Goal: Task Accomplishment & Management: Manage account settings

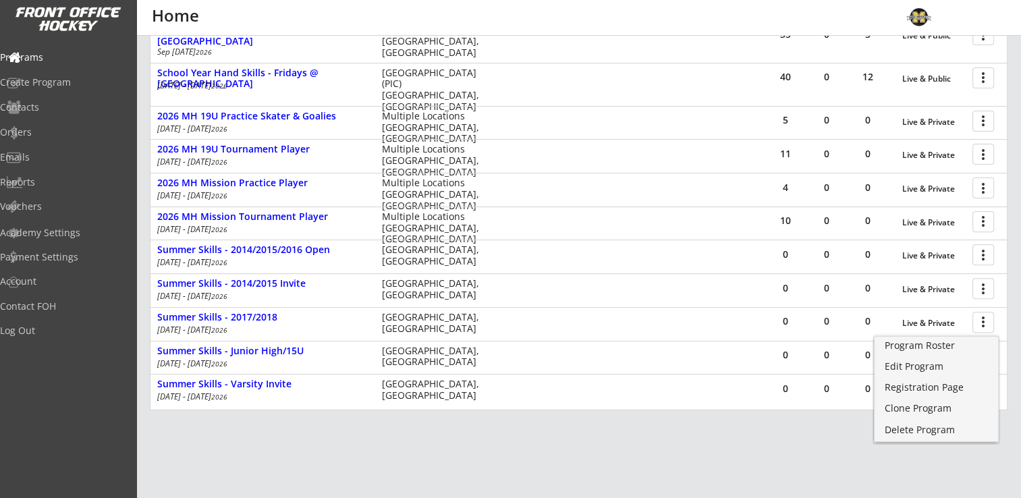
click at [629, 476] on div "REVENUE $ 44,250 Last 30 days REGISTRATIONS 35 Last 30 days CONTACTS 18 New in …" at bounding box center [579, 81] width 858 height 939
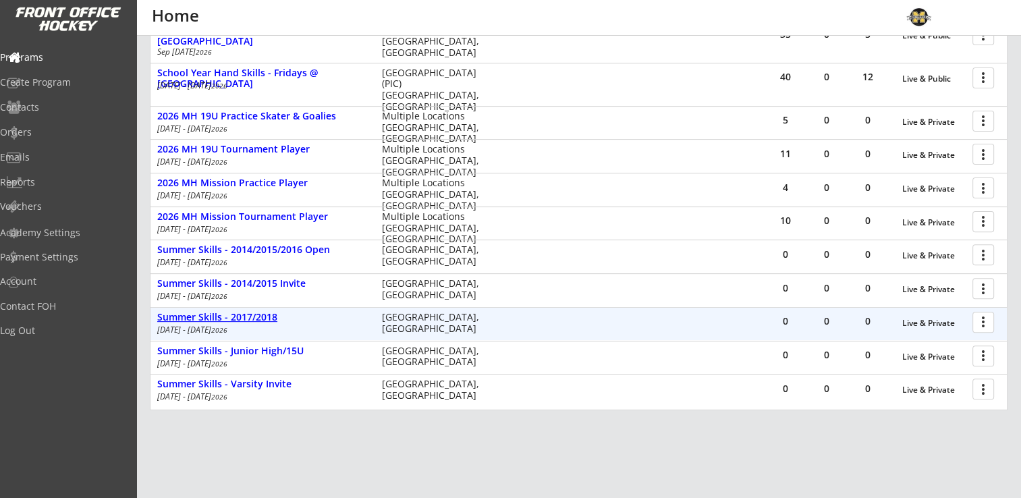
click at [240, 317] on div "Summer Skills - 2017/2018" at bounding box center [262, 317] width 211 height 11
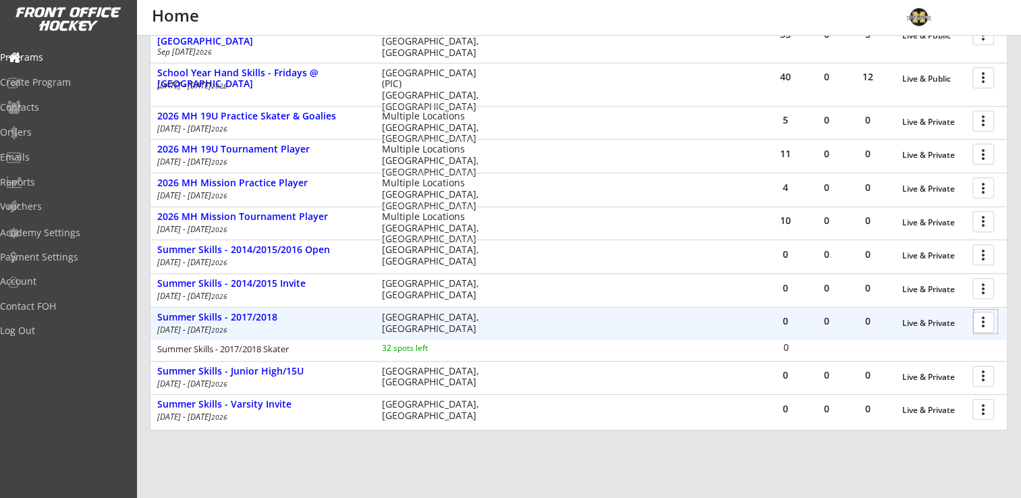
click at [980, 320] on div at bounding box center [986, 322] width 24 height 24
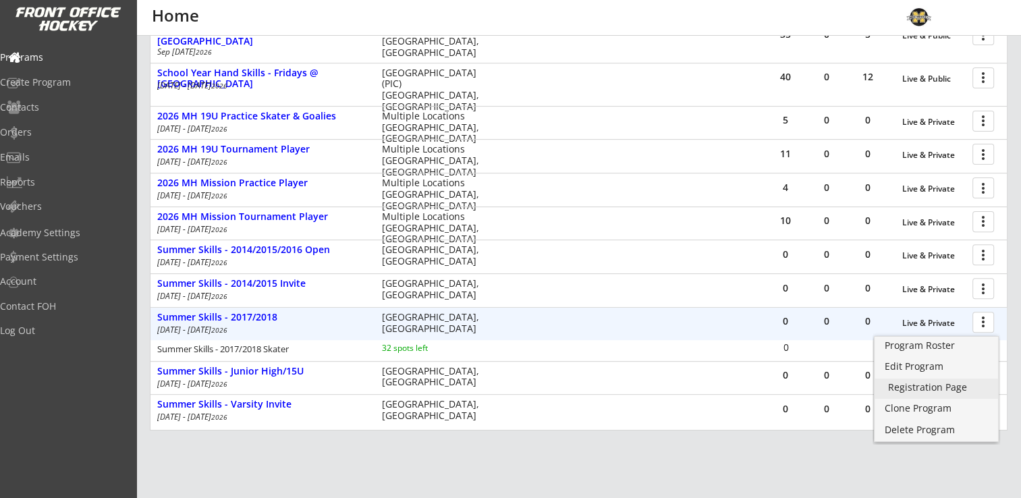
click at [934, 384] on div "Registration Page" at bounding box center [936, 387] width 97 height 9
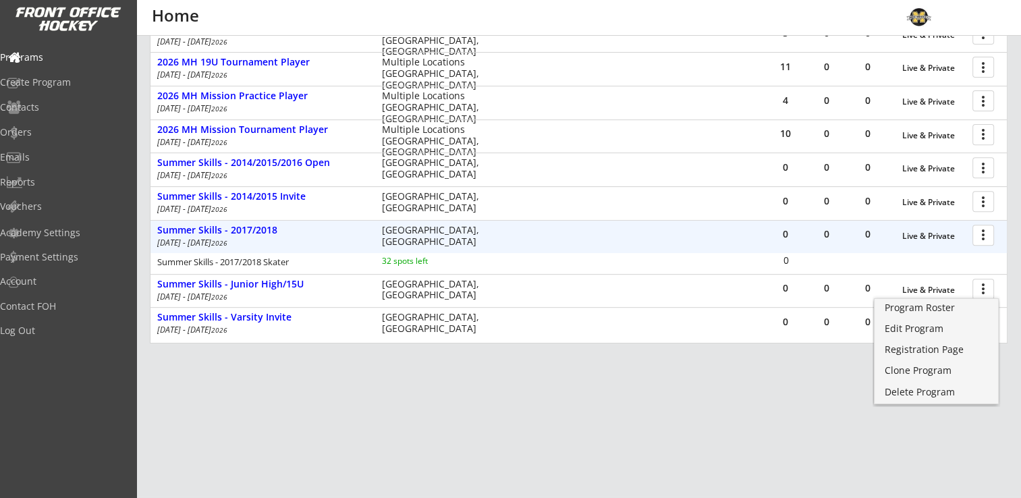
scroll to position [376, 0]
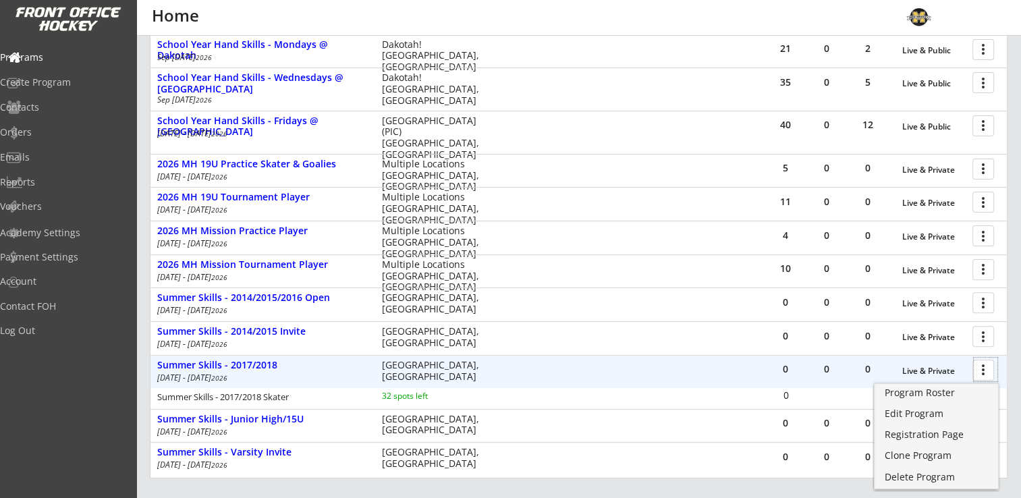
click at [988, 368] on div at bounding box center [986, 370] width 24 height 24
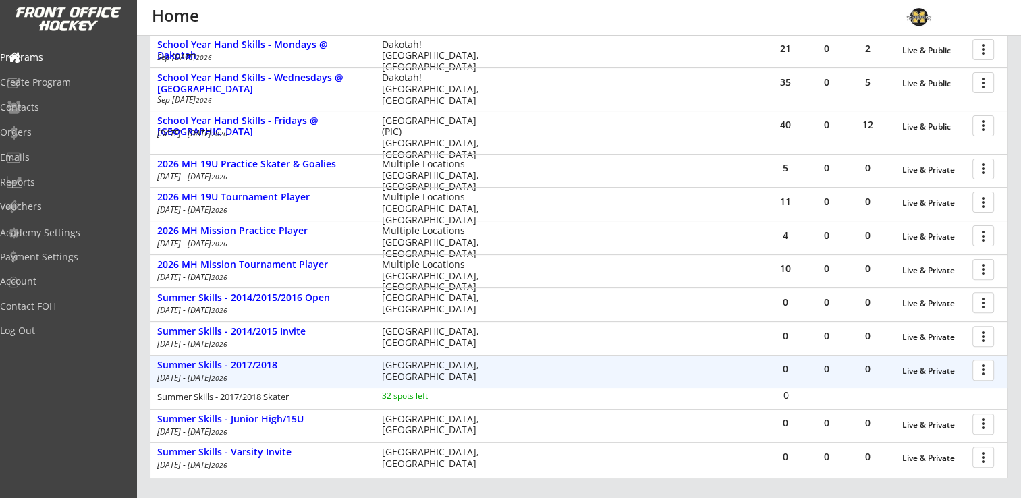
click at [988, 368] on div at bounding box center [986, 370] width 24 height 24
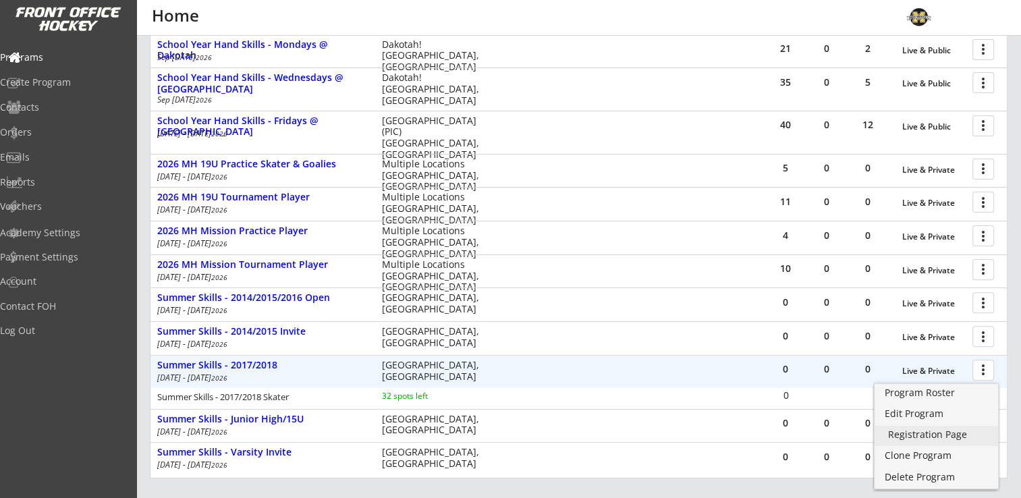
click at [933, 433] on div "Registration Page" at bounding box center [936, 434] width 97 height 9
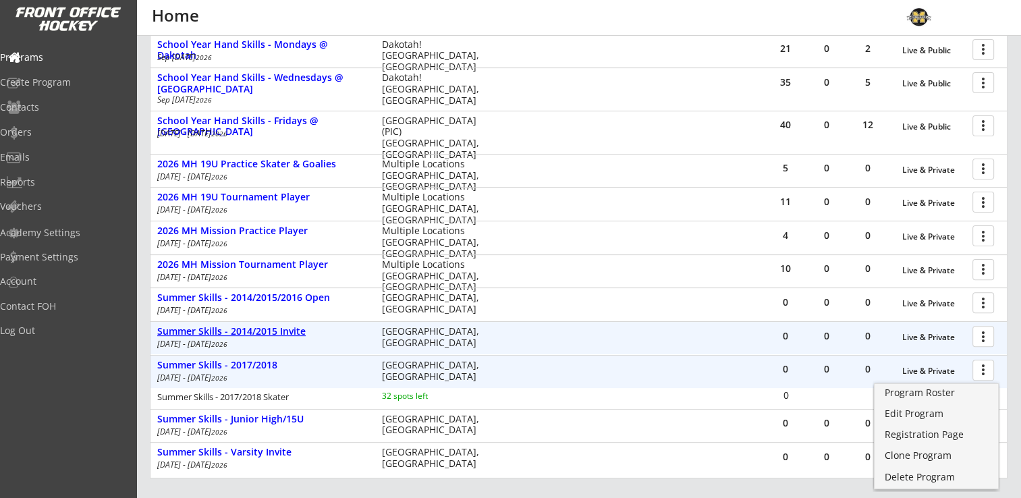
click at [202, 336] on div "Summer Skills - 2014/2015 Invite" at bounding box center [262, 331] width 211 height 11
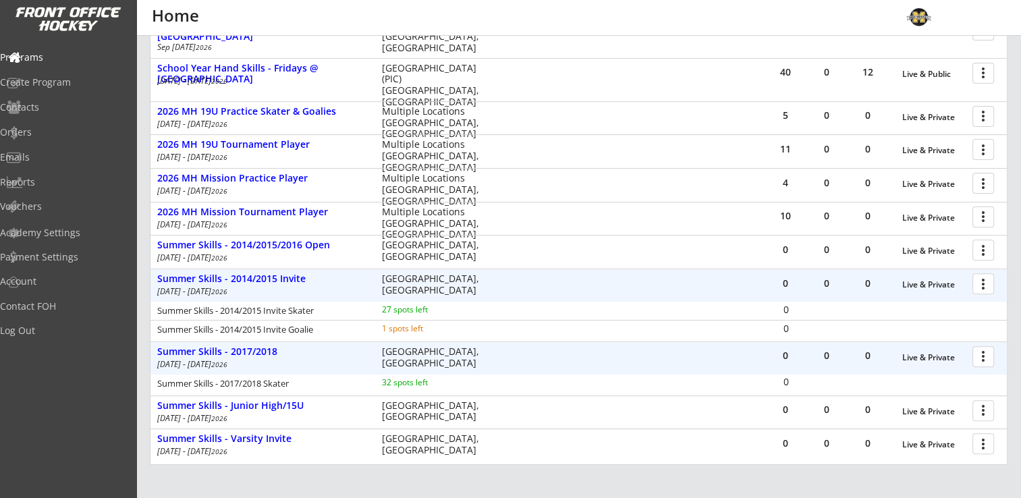
scroll to position [443, 0]
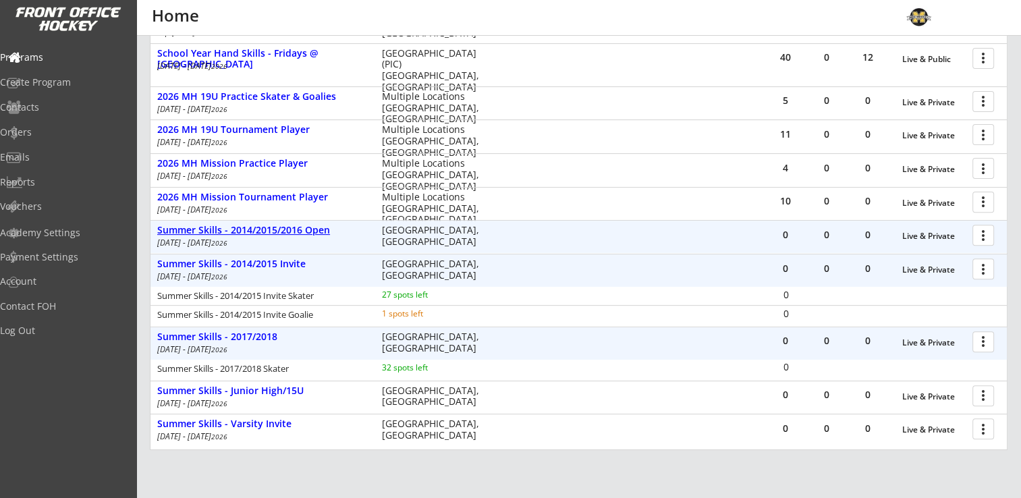
click at [254, 231] on div "Summer Skills - 2014/2015/2016 Open" at bounding box center [262, 230] width 211 height 11
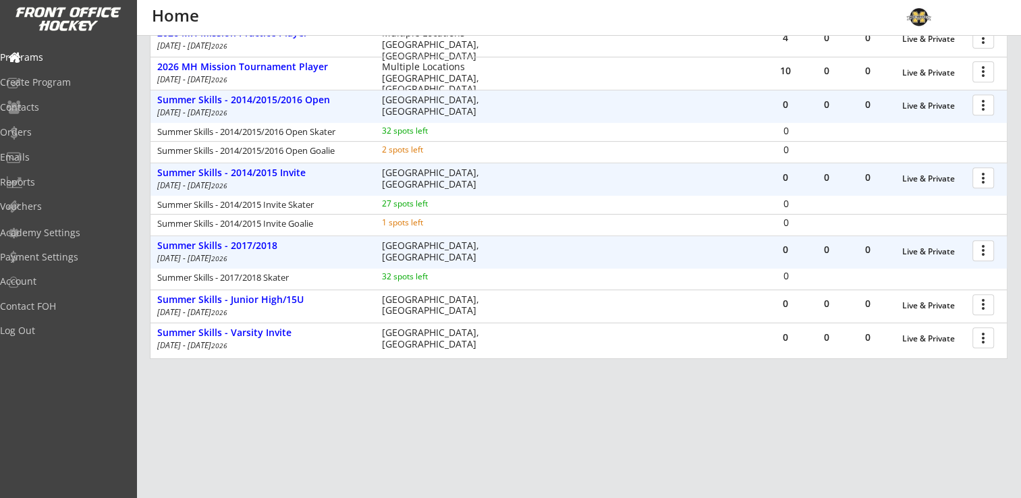
scroll to position [578, 0]
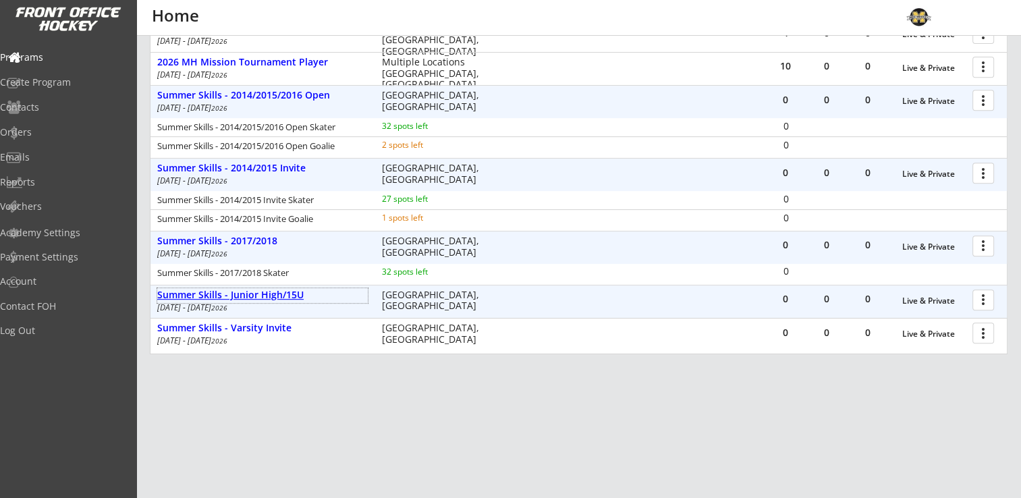
click at [222, 297] on div "Summer Skills - Junior High/15U" at bounding box center [262, 295] width 211 height 11
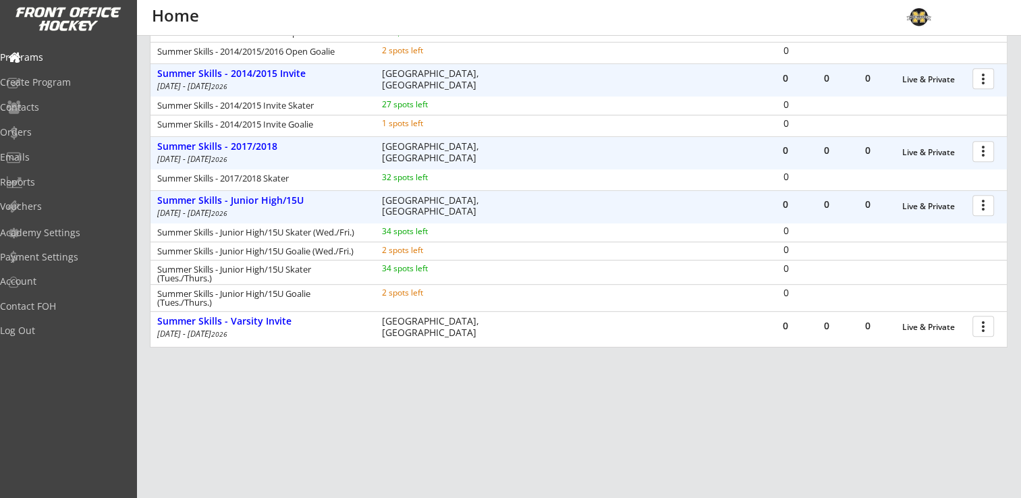
scroll to position [678, 0]
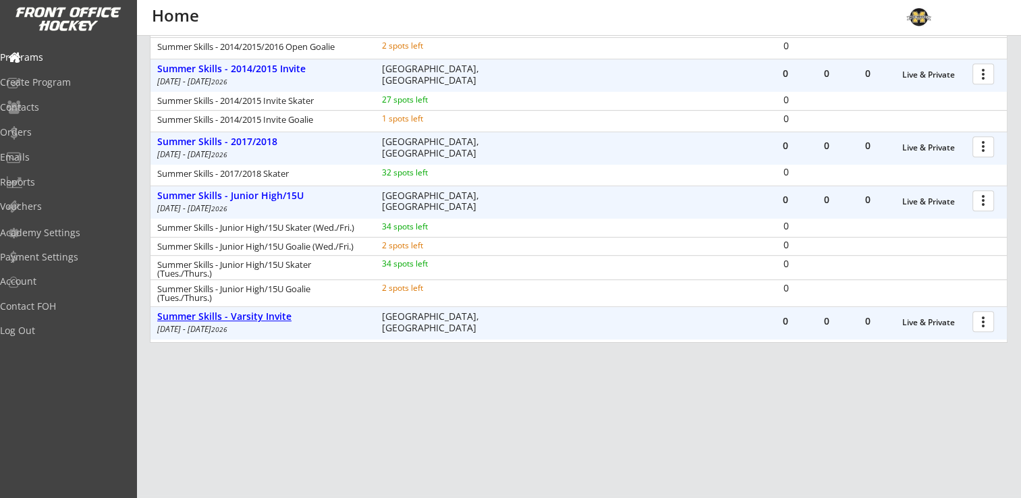
click at [239, 319] on div "Summer Skills - Varsity Invite" at bounding box center [262, 316] width 211 height 11
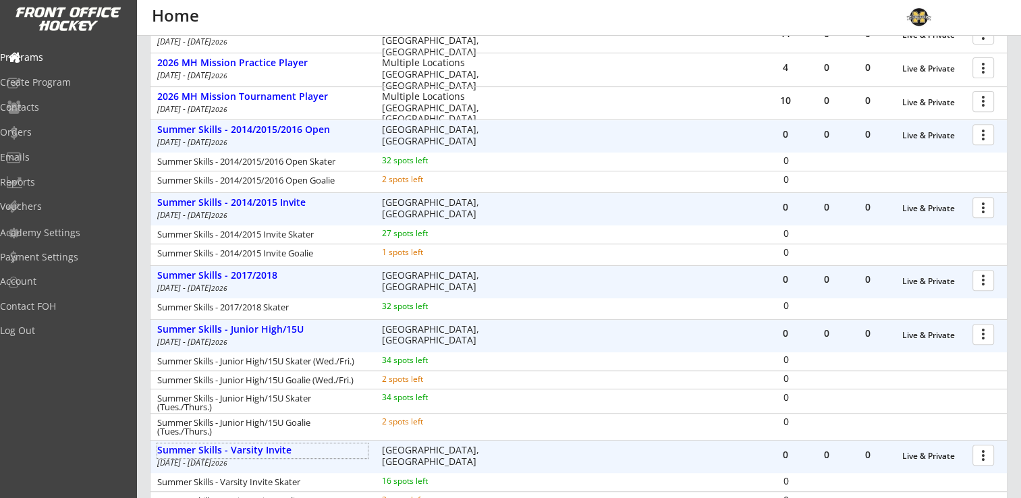
scroll to position [514, 0]
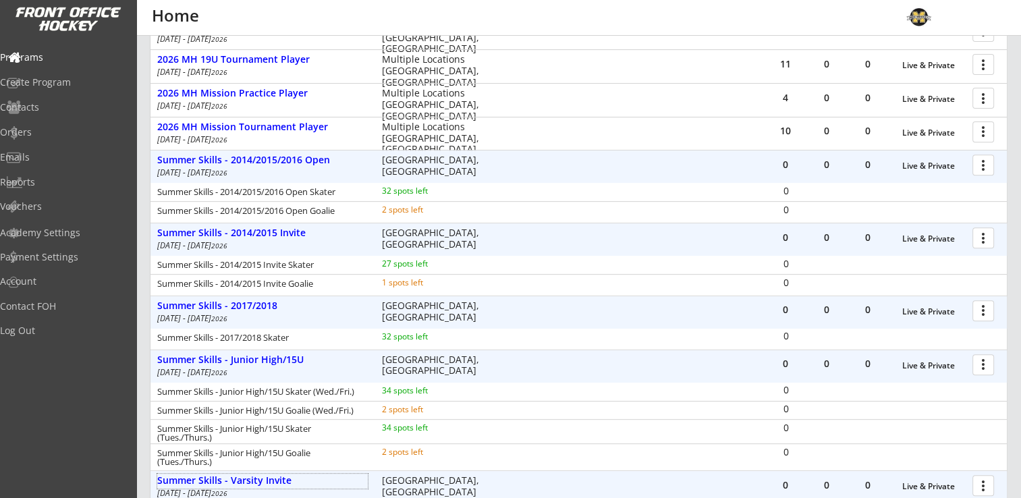
click at [986, 313] on div at bounding box center [986, 310] width 24 height 24
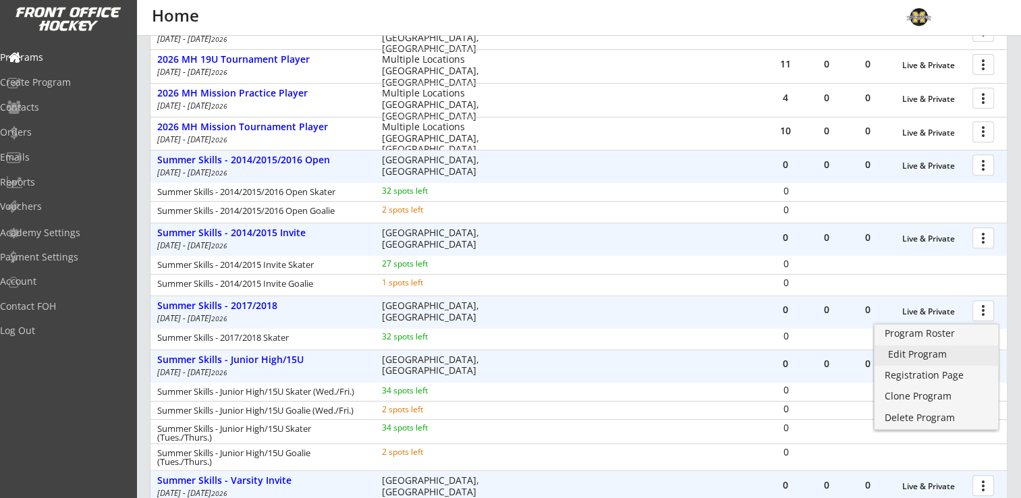
click at [936, 352] on div "Edit Program" at bounding box center [936, 354] width 97 height 9
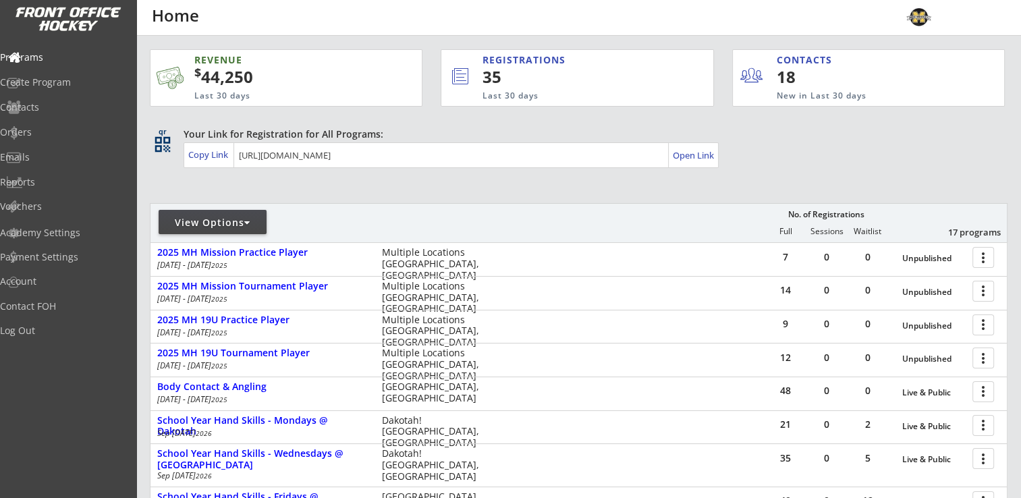
click at [240, 224] on div "View Options" at bounding box center [213, 222] width 108 height 13
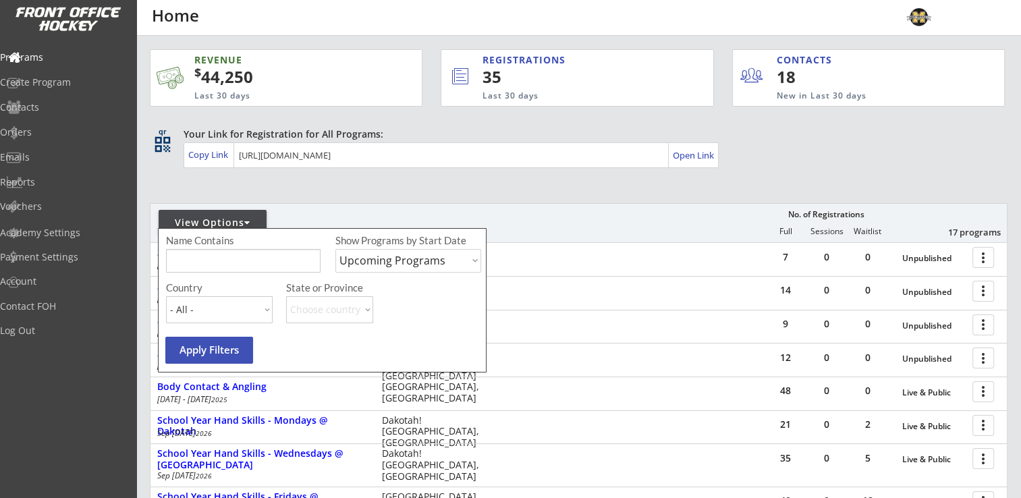
click at [400, 265] on select "Upcoming Programs Past Programs Specific Date Range" at bounding box center [408, 261] width 146 height 24
select select ""Past Programs""
click at [335, 249] on select "Upcoming Programs Past Programs Specific Date Range" at bounding box center [408, 261] width 146 height 24
click at [227, 352] on button "Apply Filters" at bounding box center [209, 350] width 88 height 27
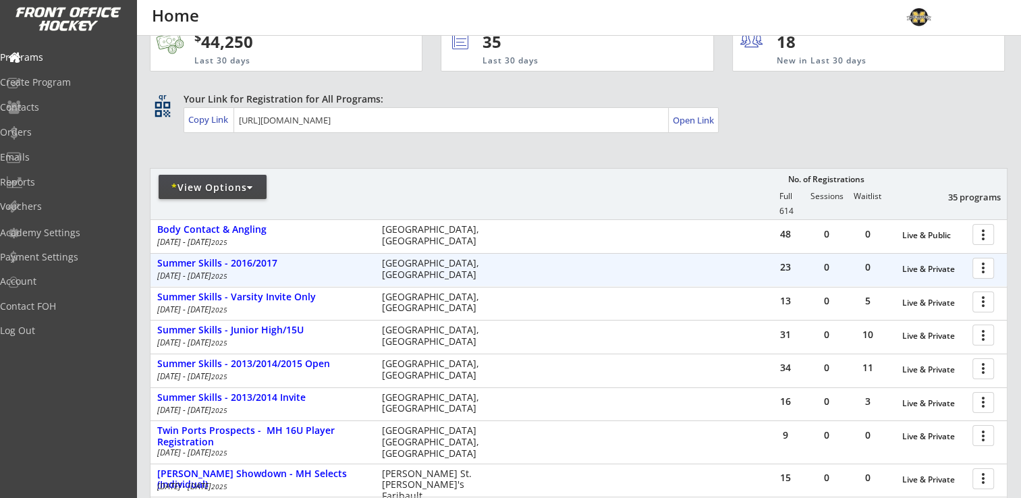
scroll to position [67, 0]
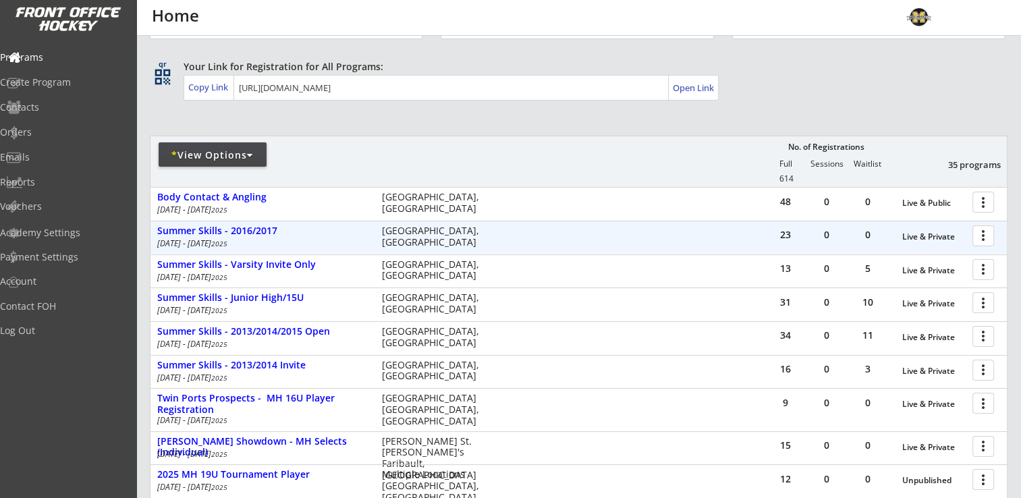
click at [983, 239] on div at bounding box center [986, 235] width 24 height 24
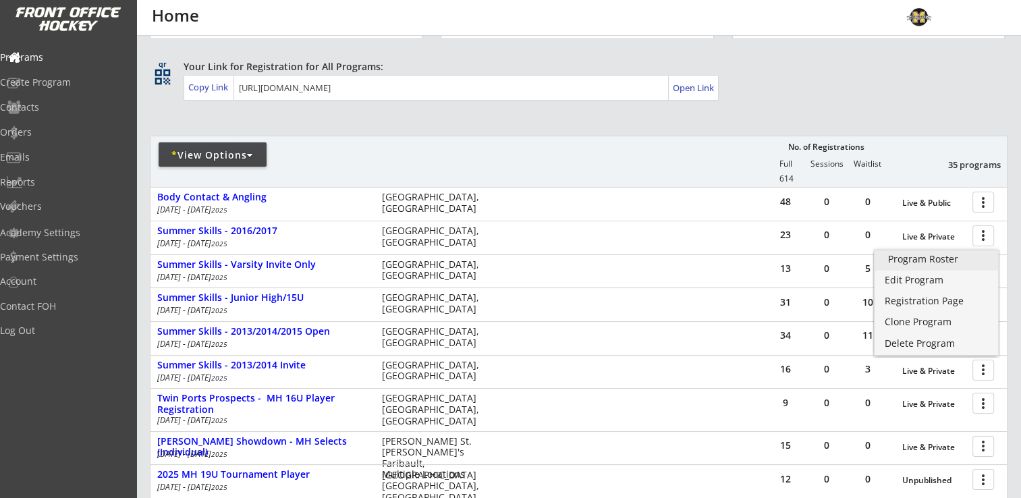
click at [954, 260] on div "Program Roster" at bounding box center [936, 258] width 97 height 9
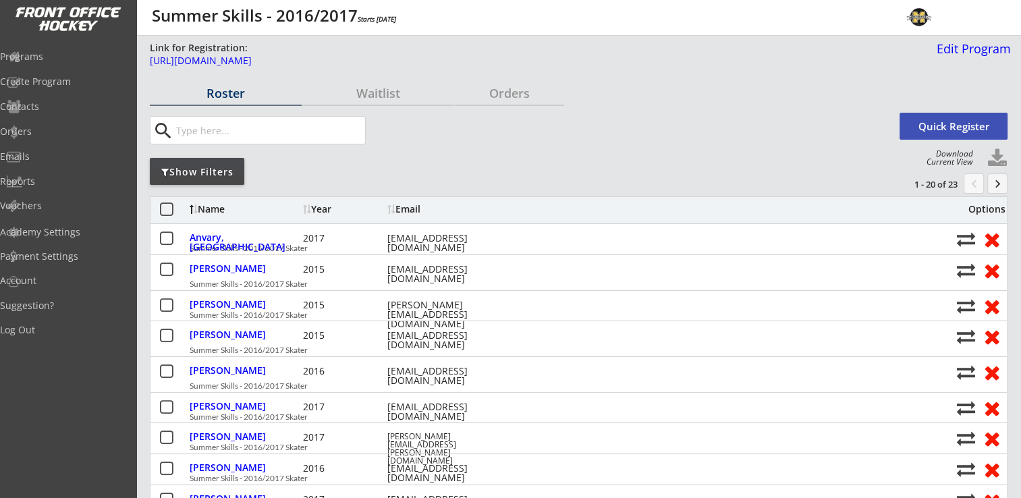
click at [997, 157] on button at bounding box center [997, 158] width 20 height 20
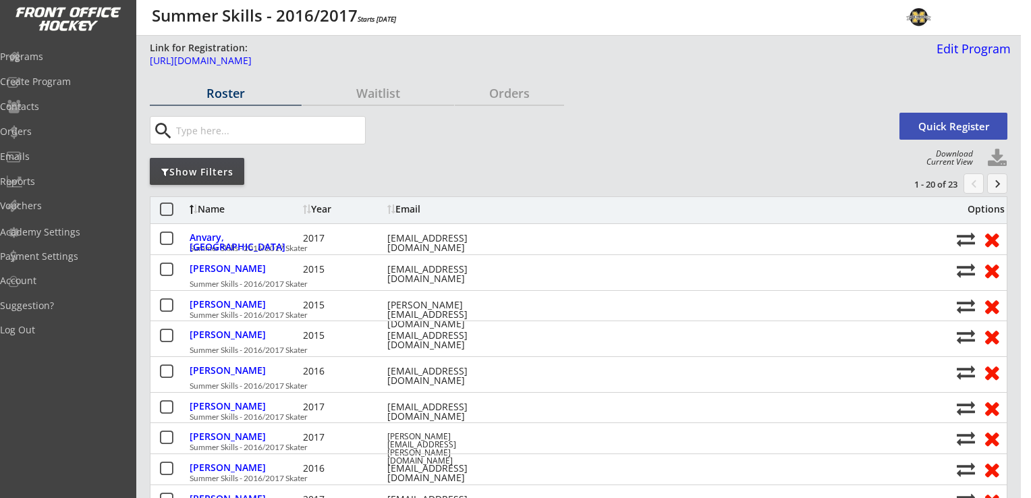
select select ""Player Info""
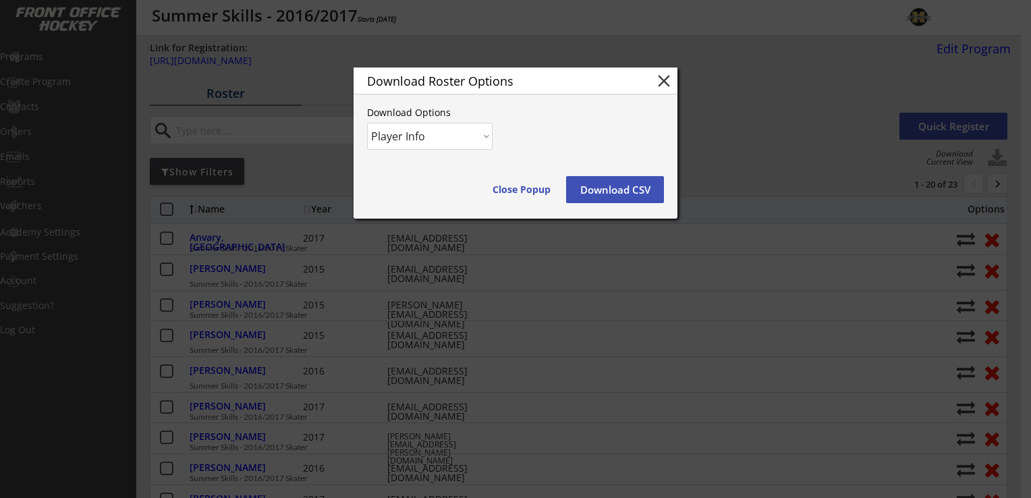
click at [628, 190] on button "Download CSV" at bounding box center [615, 189] width 98 height 27
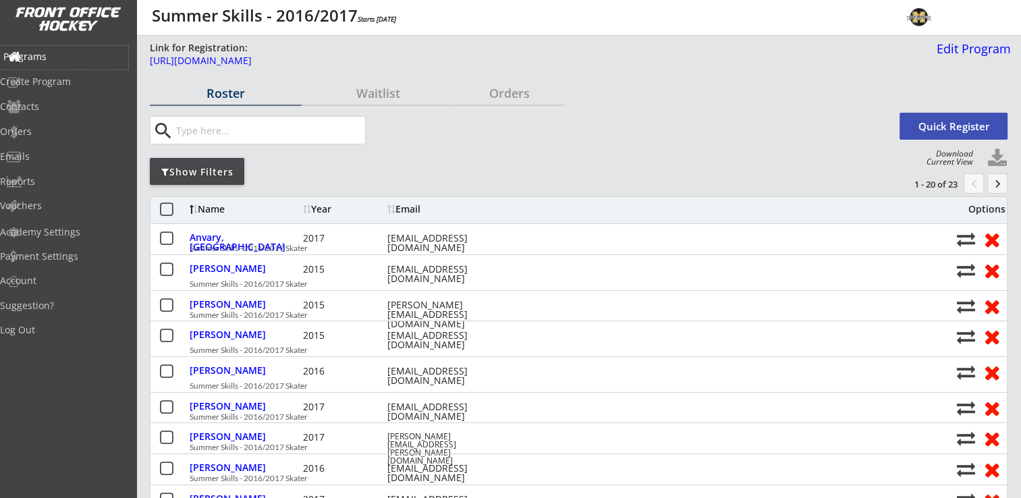
click at [49, 55] on div "Programs" at bounding box center [63, 56] width 121 height 9
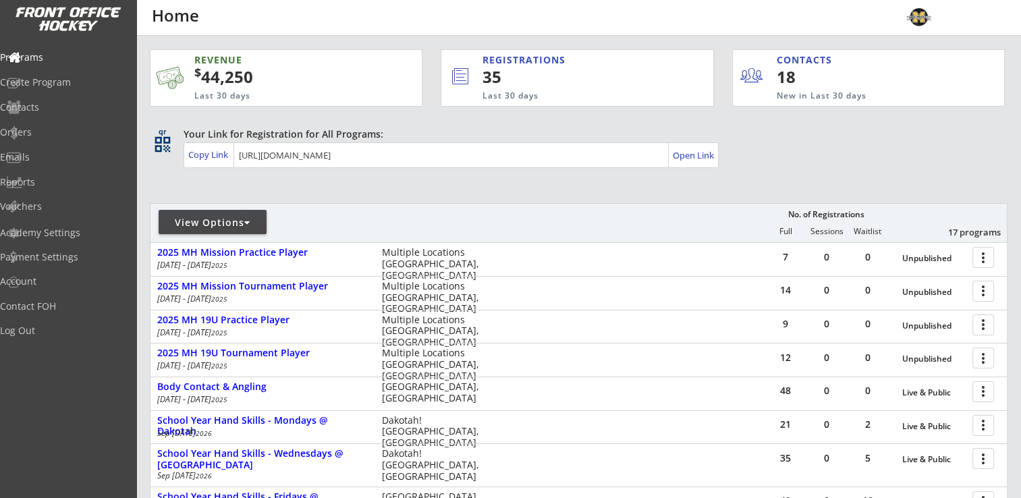
click at [258, 227] on div "View Options" at bounding box center [213, 222] width 108 height 13
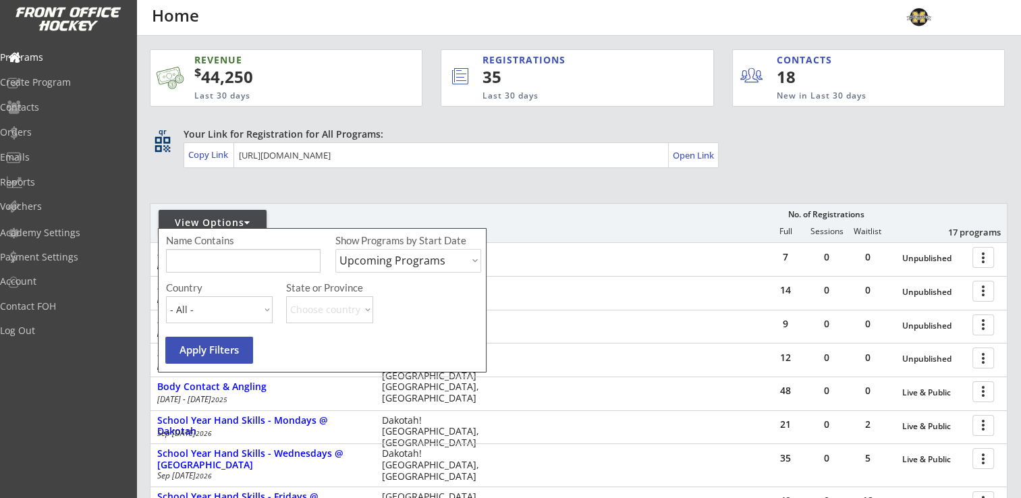
click at [377, 264] on select "Upcoming Programs Past Programs Specific Date Range" at bounding box center [408, 261] width 146 height 24
select select ""Past Programs""
click at [335, 249] on select "Upcoming Programs Past Programs Specific Date Range" at bounding box center [408, 261] width 146 height 24
click at [235, 350] on button "Apply Filters" at bounding box center [209, 350] width 88 height 27
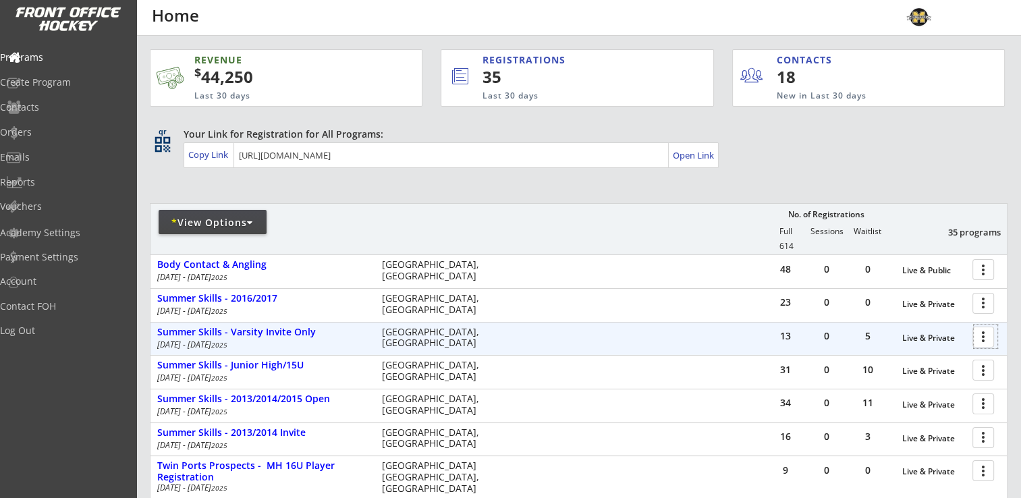
click at [977, 337] on div at bounding box center [986, 337] width 24 height 24
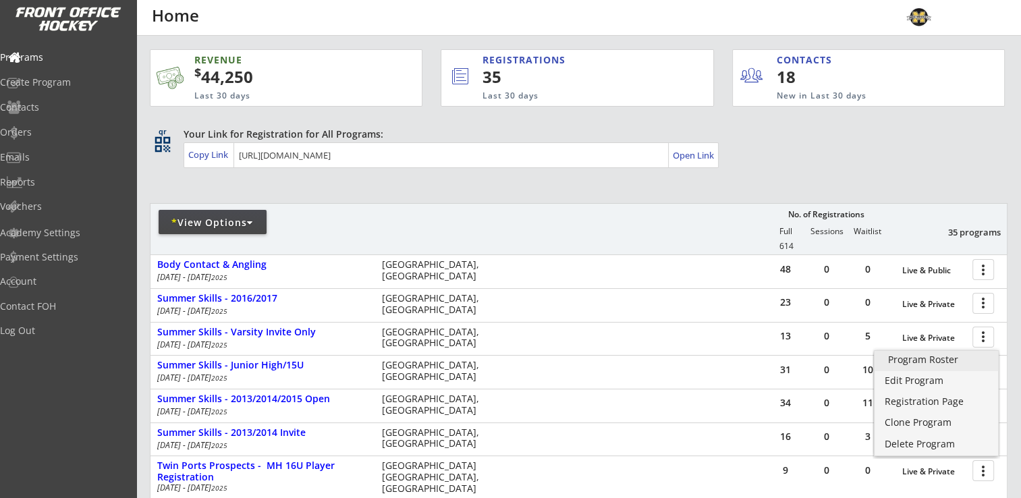
click at [933, 360] on div "Program Roster" at bounding box center [936, 359] width 97 height 9
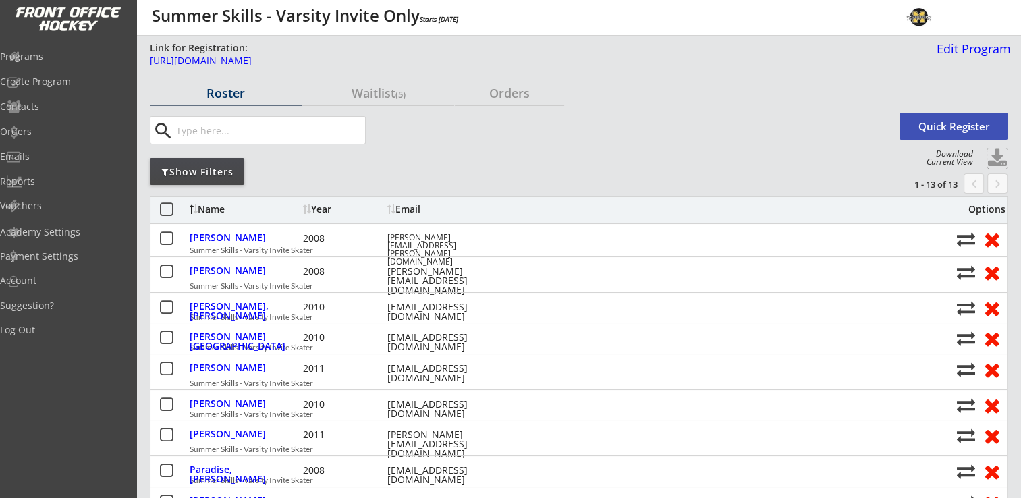
click at [997, 157] on button at bounding box center [997, 158] width 20 height 20
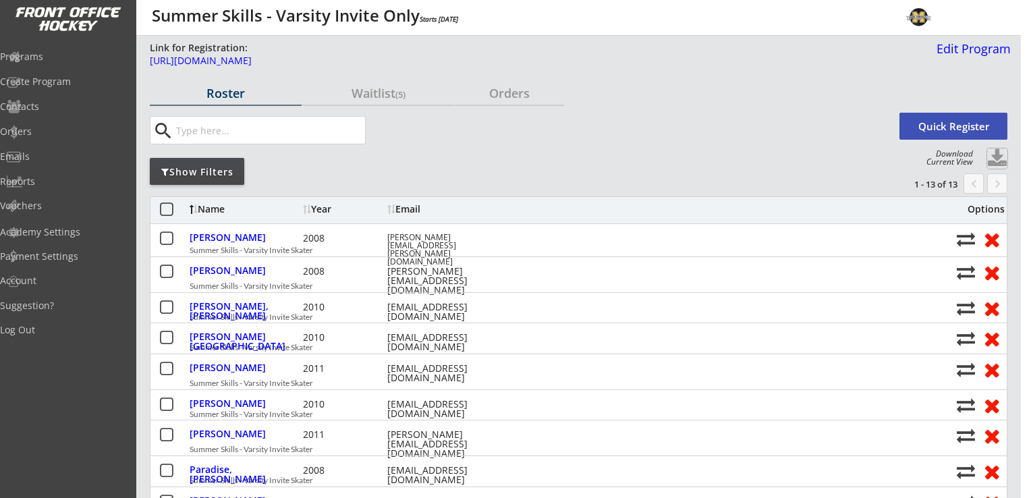
select select ""Player Info""
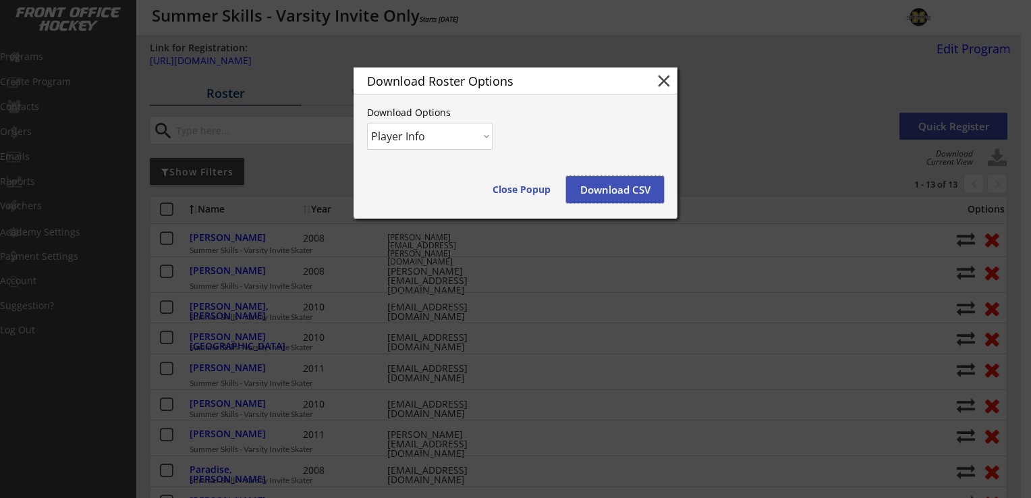
click at [610, 186] on button "Download CSV" at bounding box center [615, 189] width 98 height 27
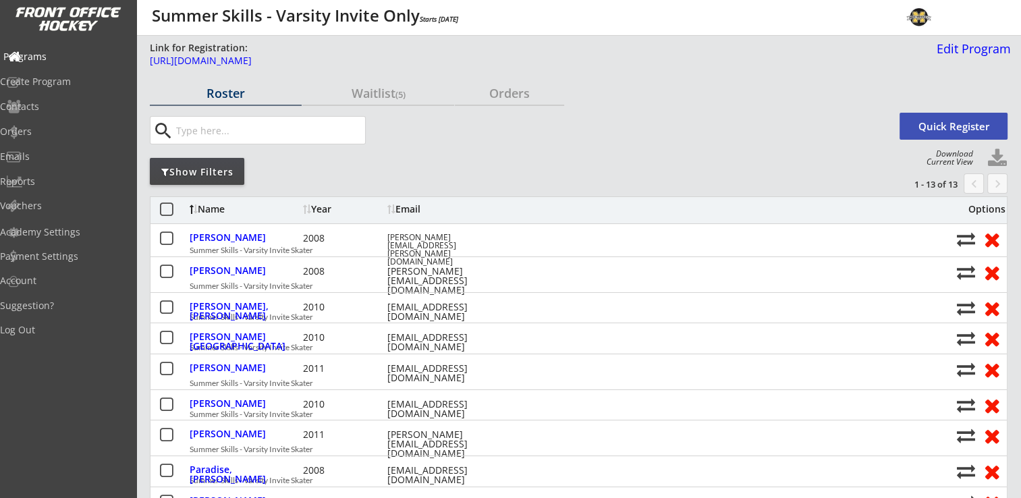
click at [65, 58] on div "Programs" at bounding box center [63, 56] width 121 height 9
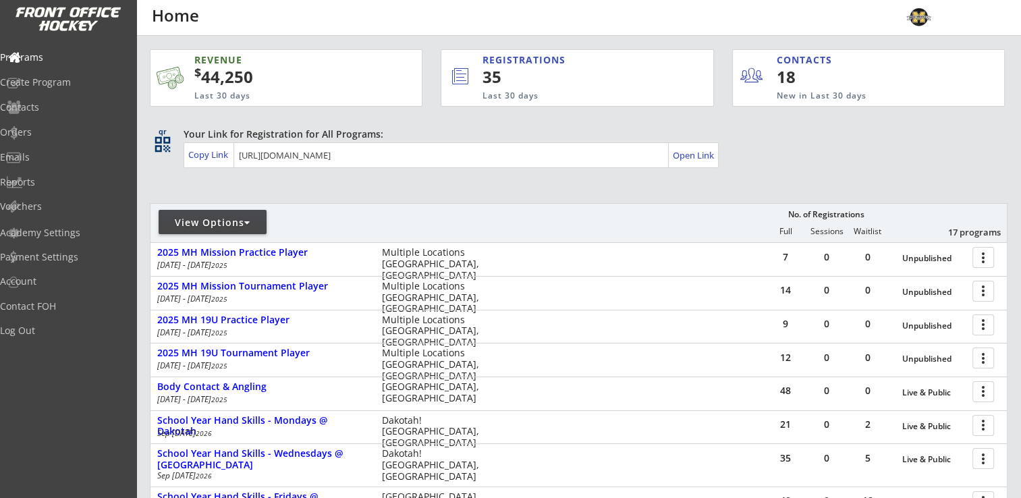
click at [216, 223] on div "View Options" at bounding box center [213, 222] width 108 height 13
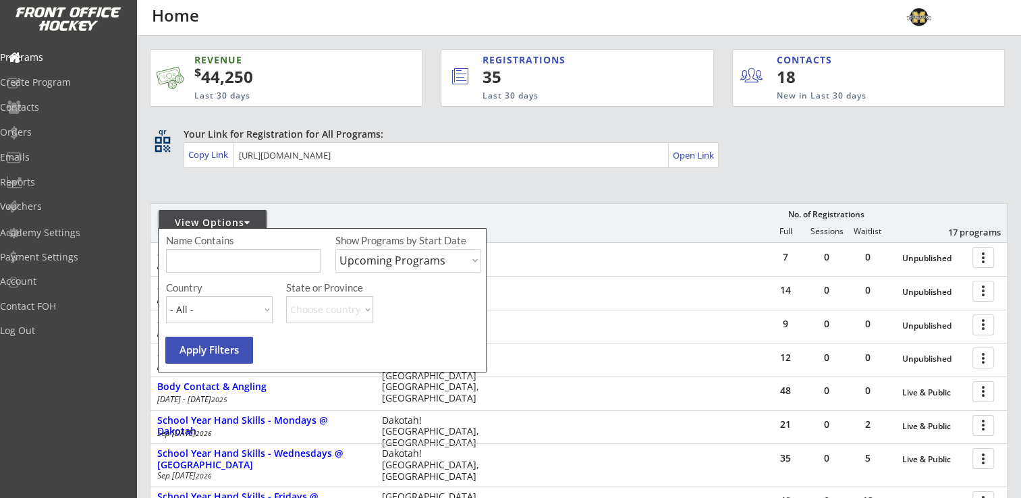
click at [418, 264] on select "Upcoming Programs Past Programs Specific Date Range" at bounding box center [408, 261] width 146 height 24
select select ""Past Programs""
click at [335, 249] on select "Upcoming Programs Past Programs Specific Date Range" at bounding box center [408, 261] width 146 height 24
click at [207, 355] on button "Apply Filters" at bounding box center [209, 350] width 88 height 27
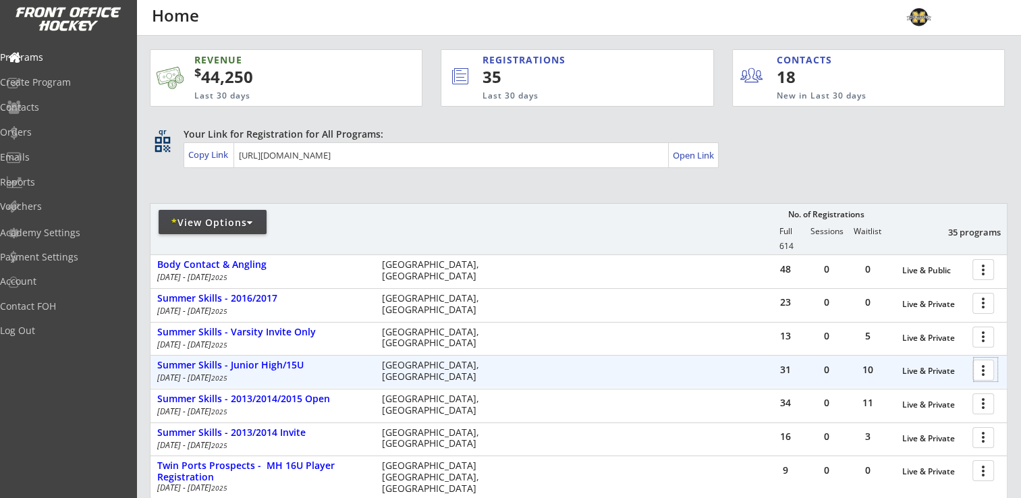
click at [983, 371] on div at bounding box center [986, 370] width 24 height 24
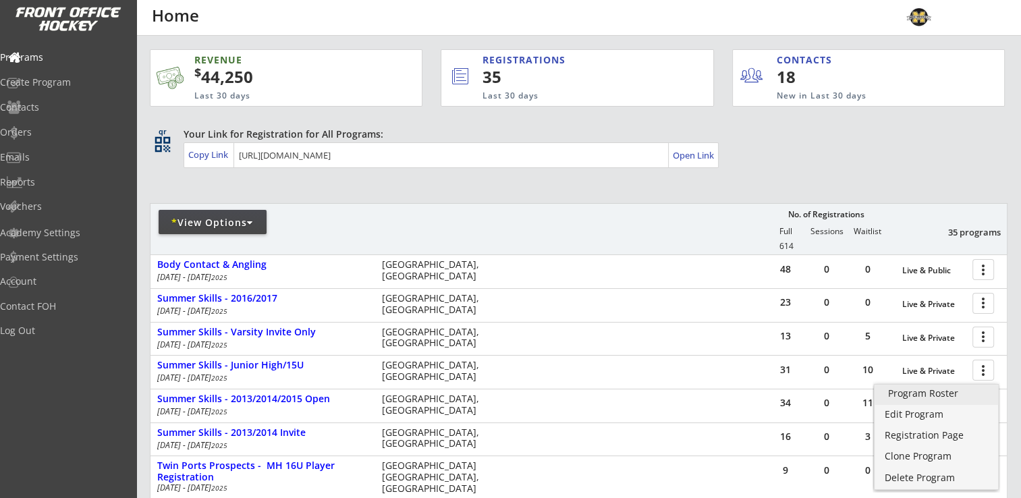
click at [943, 393] on div "Program Roster" at bounding box center [936, 393] width 97 height 9
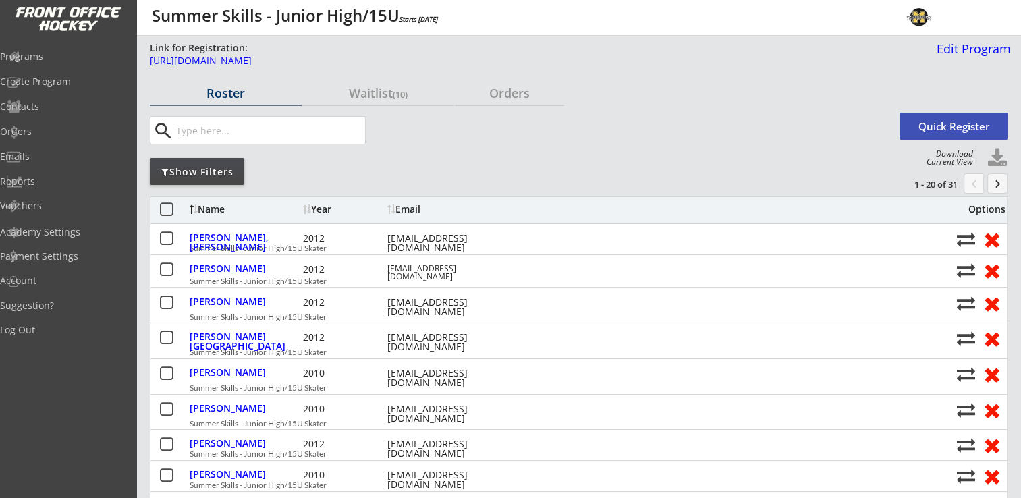
click at [995, 157] on button at bounding box center [997, 158] width 20 height 20
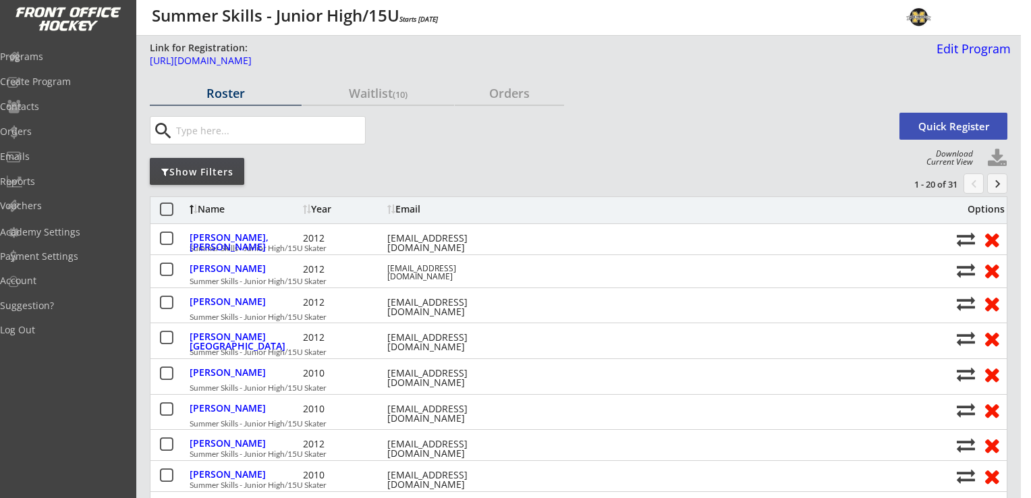
select select ""Player Info""
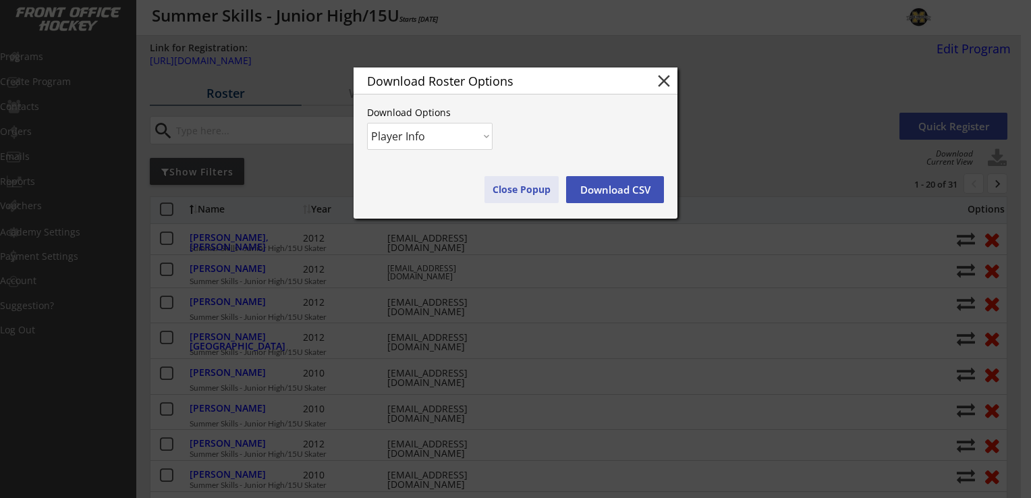
click at [626, 189] on button "Download CSV" at bounding box center [615, 189] width 98 height 27
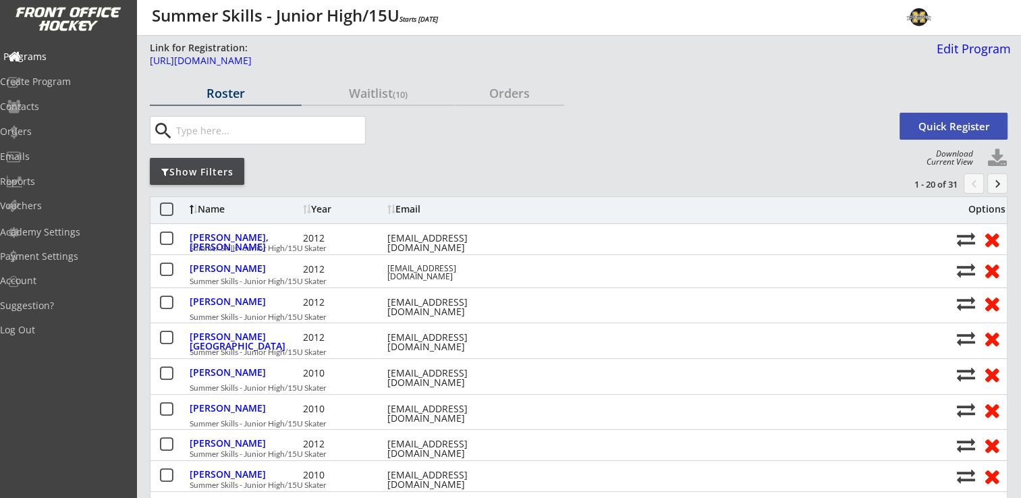
click at [59, 55] on div "Programs" at bounding box center [63, 56] width 121 height 9
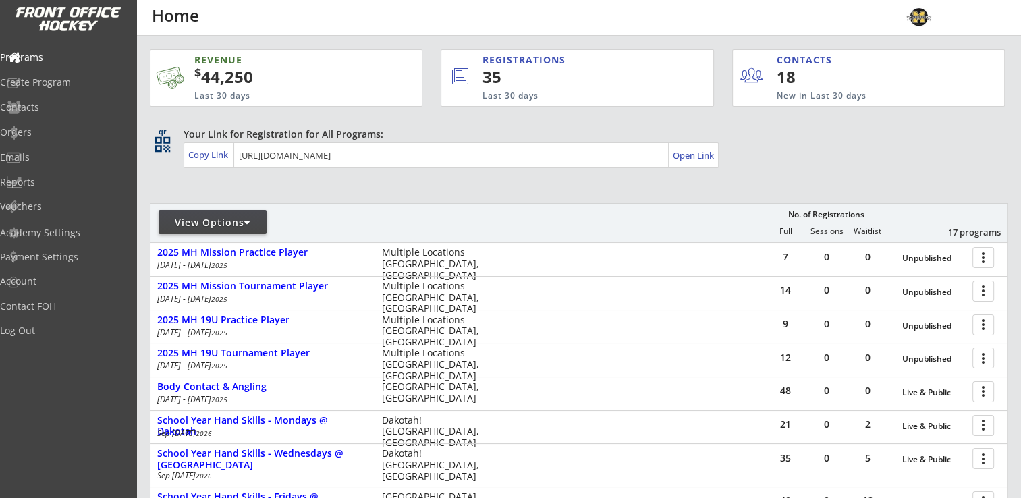
click at [209, 218] on div "View Options" at bounding box center [213, 222] width 108 height 13
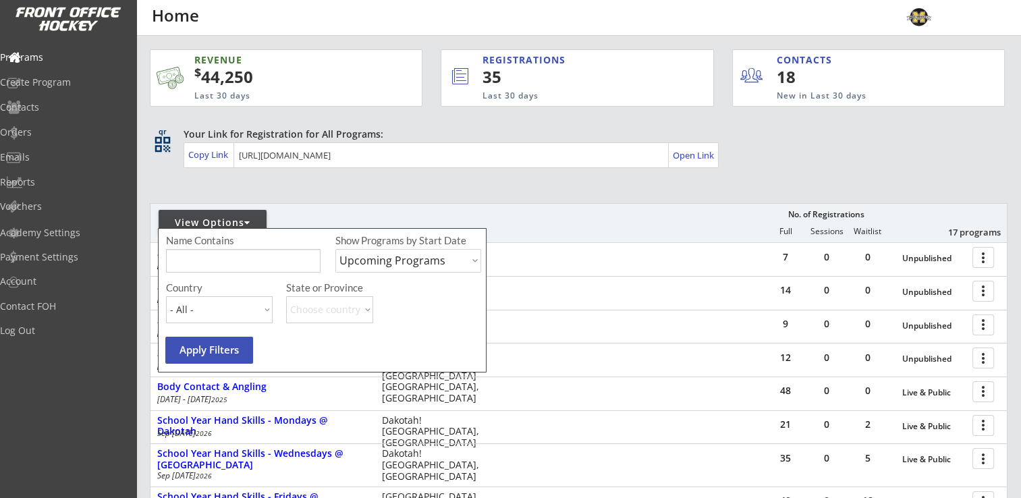
click at [373, 269] on select "Upcoming Programs Past Programs Specific Date Range" at bounding box center [408, 261] width 146 height 24
select select ""Past Programs""
click at [335, 249] on select "Upcoming Programs Past Programs Specific Date Range" at bounding box center [408, 261] width 146 height 24
click at [227, 356] on button "Apply Filters" at bounding box center [209, 350] width 88 height 27
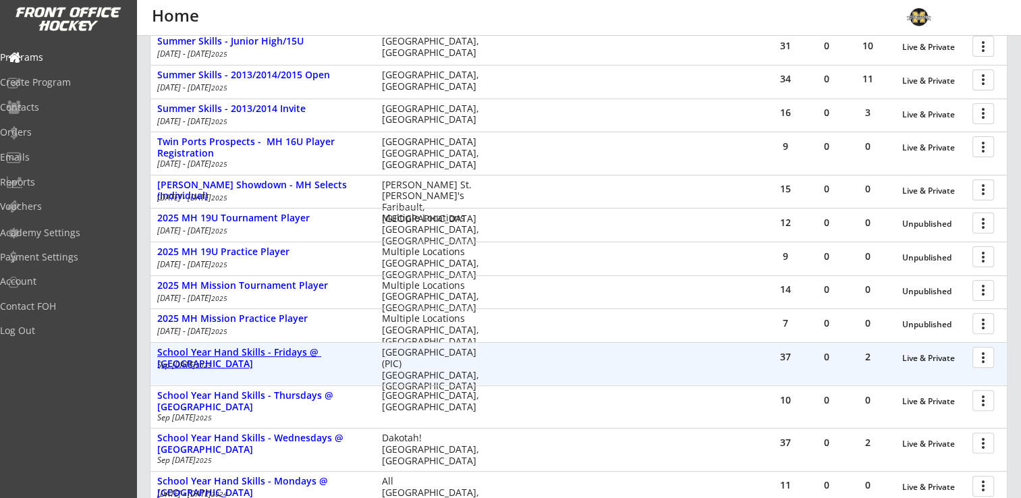
scroll to position [135, 0]
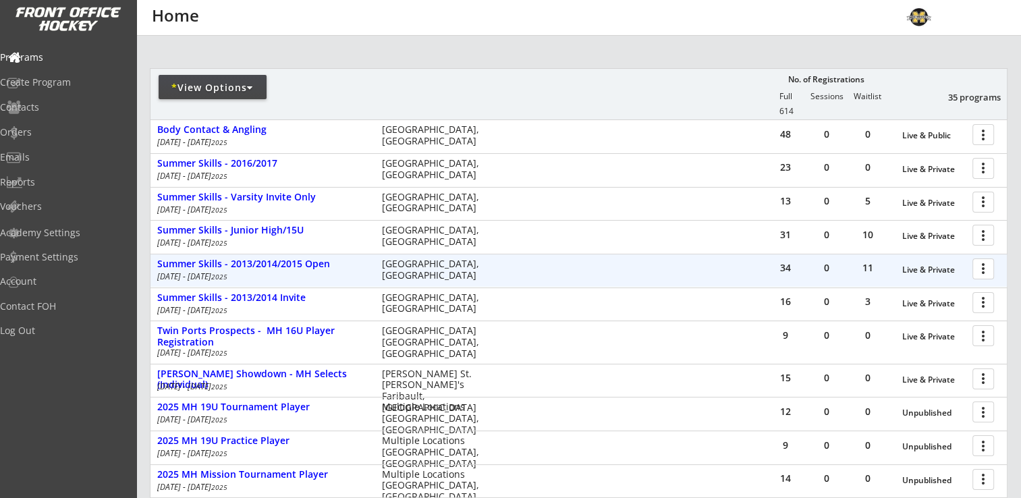
click at [985, 267] on div at bounding box center [986, 268] width 24 height 24
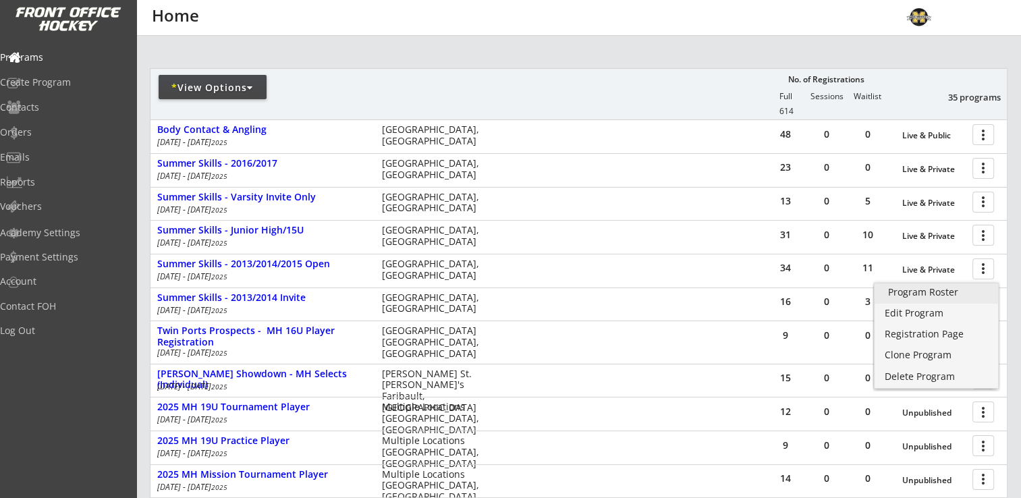
click at [933, 292] on div "Program Roster" at bounding box center [936, 291] width 97 height 9
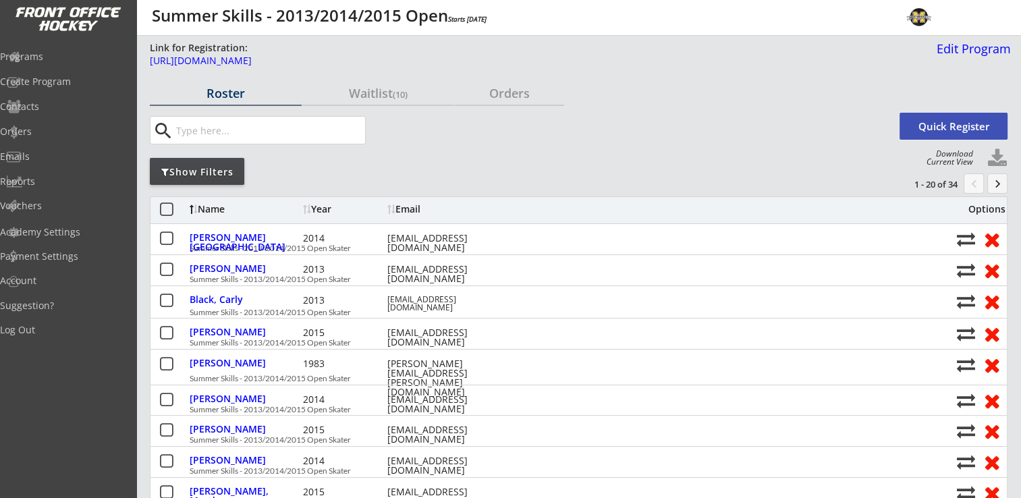
click at [996, 157] on button at bounding box center [997, 158] width 20 height 20
select select ""Player Info""
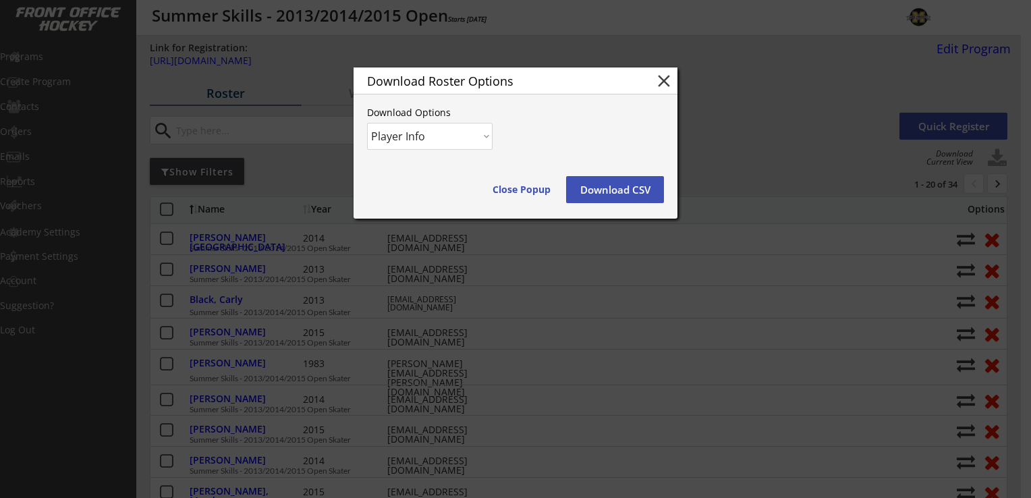
click at [603, 188] on button "Download CSV" at bounding box center [615, 189] width 98 height 27
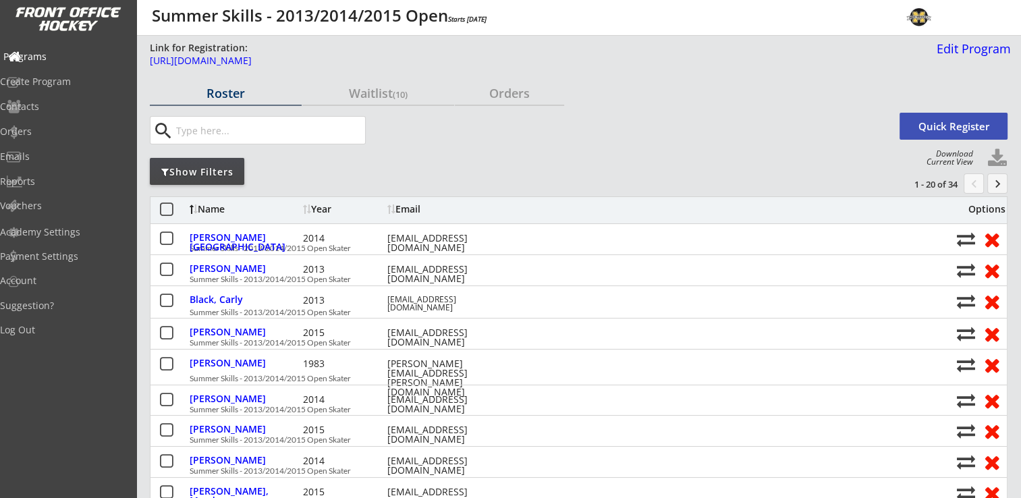
drag, startPoint x: 67, startPoint y: 55, endPoint x: 180, endPoint y: 58, distance: 112.8
click at [67, 55] on div "Programs" at bounding box center [63, 56] width 121 height 9
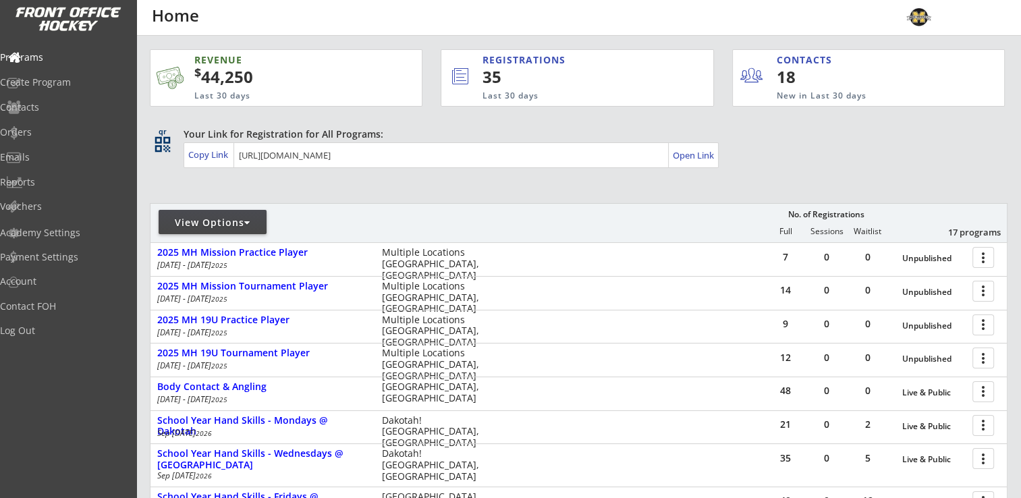
click at [237, 225] on div "View Options" at bounding box center [213, 222] width 108 height 13
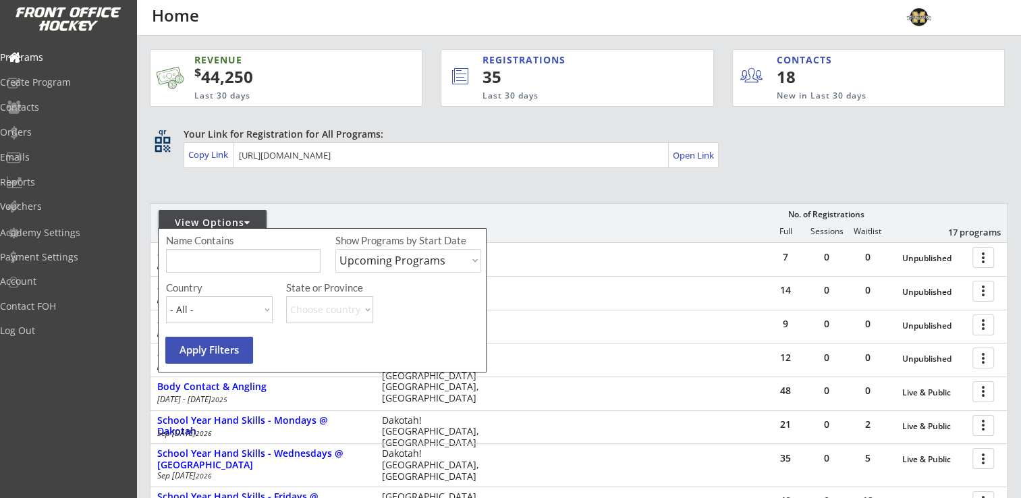
click at [421, 258] on select "Upcoming Programs Past Programs Specific Date Range" at bounding box center [408, 261] width 146 height 24
select select ""Past Programs""
click at [335, 249] on select "Upcoming Programs Past Programs Specific Date Range" at bounding box center [408, 261] width 146 height 24
click at [221, 347] on button "Apply Filters" at bounding box center [209, 350] width 88 height 27
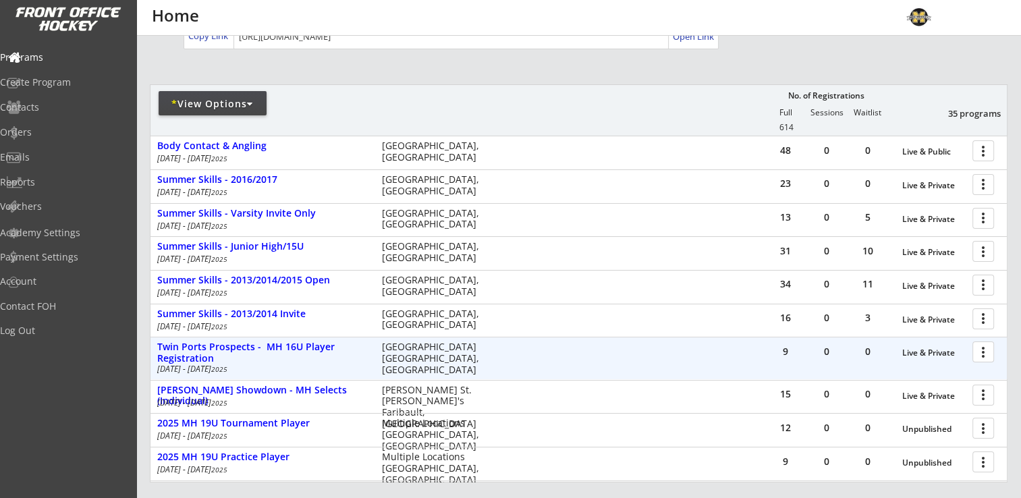
scroll to position [135, 0]
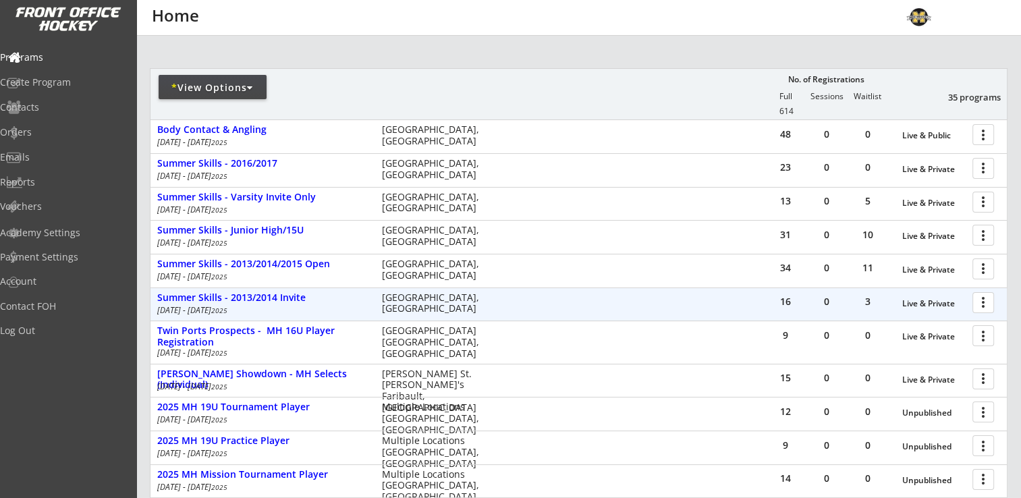
click at [983, 301] on div at bounding box center [986, 302] width 24 height 24
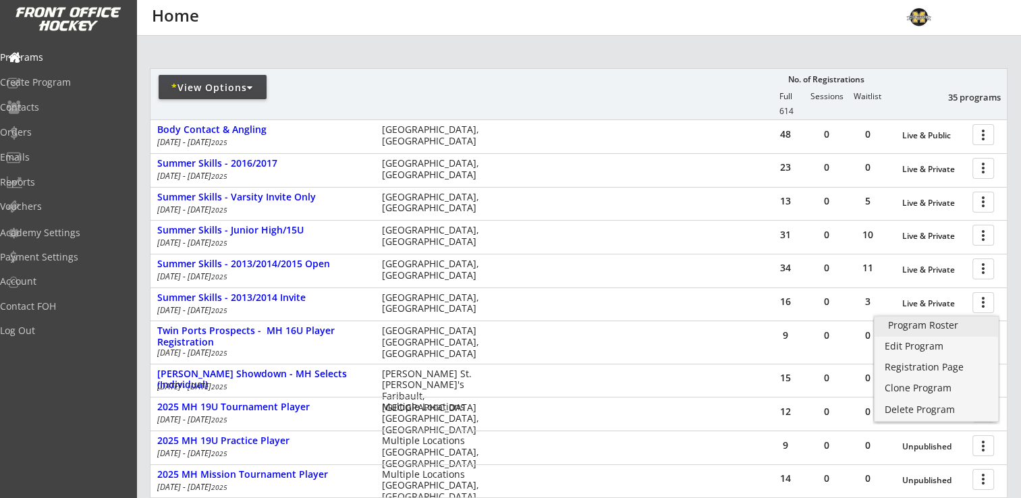
click at [945, 326] on div "Program Roster" at bounding box center [936, 325] width 97 height 9
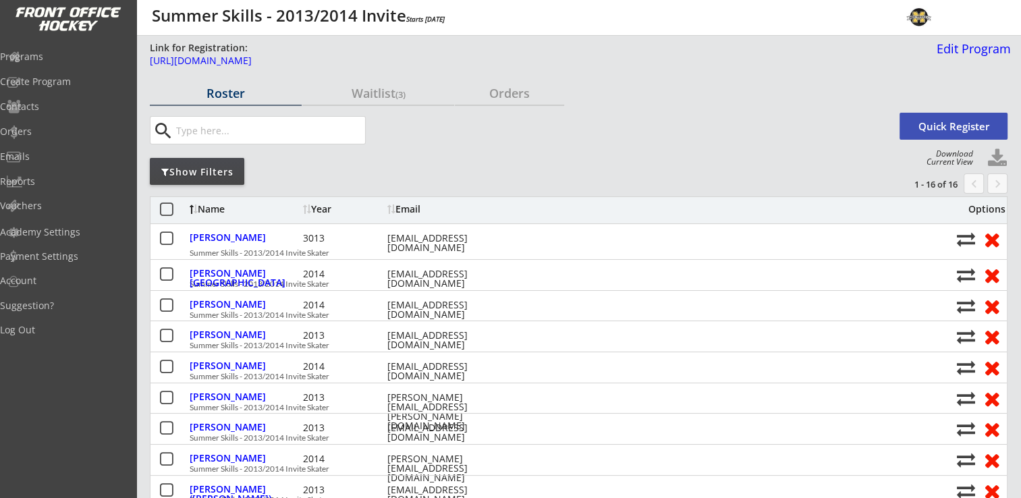
click at [997, 161] on button at bounding box center [997, 158] width 20 height 20
select select ""Player Info""
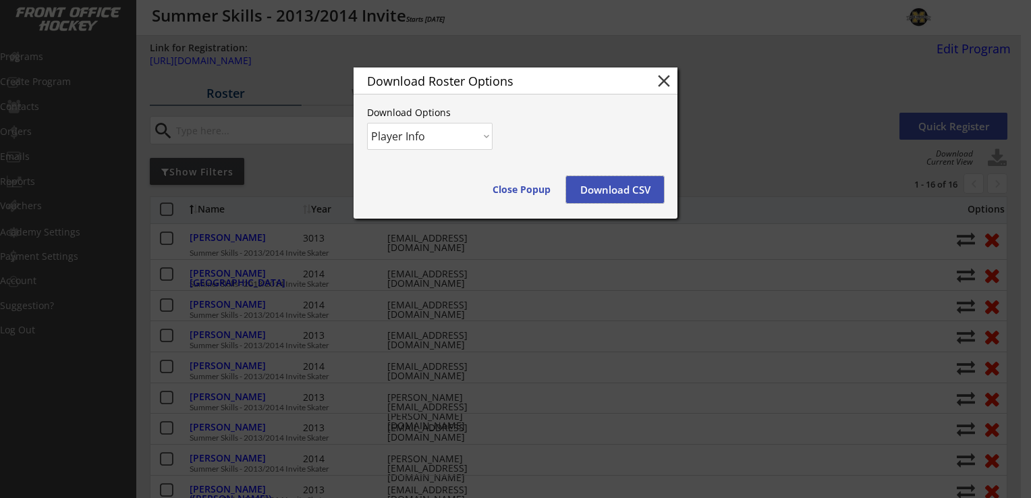
drag, startPoint x: 597, startPoint y: 190, endPoint x: 696, endPoint y: 190, distance: 99.2
click at [598, 190] on button "Download CSV" at bounding box center [615, 189] width 98 height 27
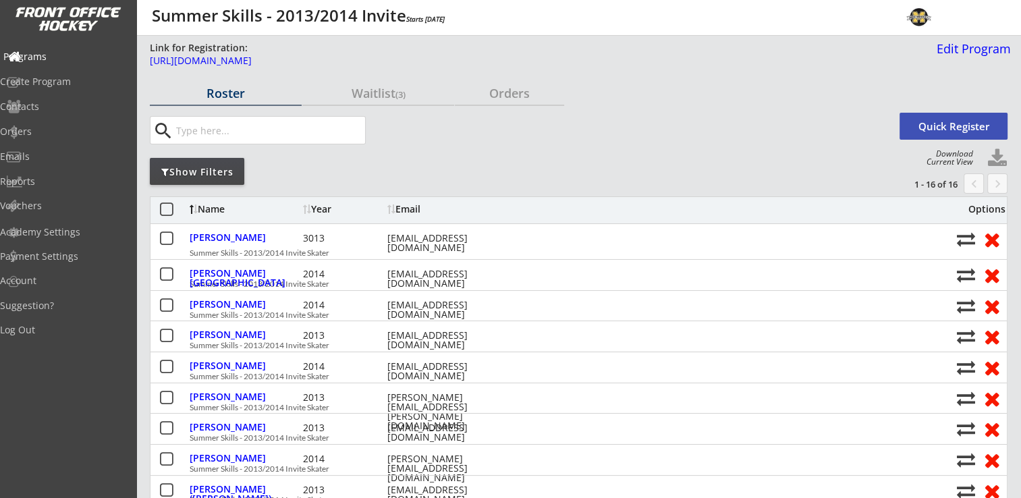
click at [53, 61] on div "Programs" at bounding box center [63, 56] width 121 height 9
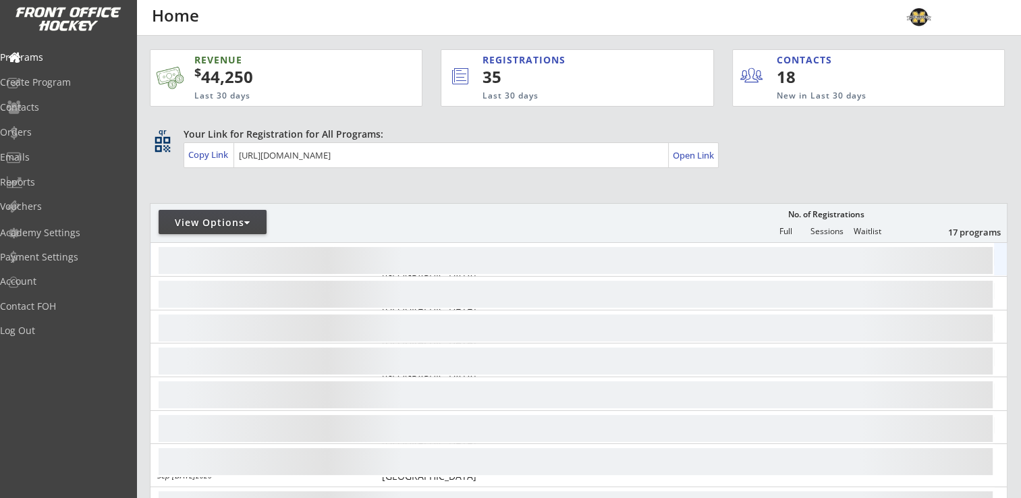
scroll to position [135, 0]
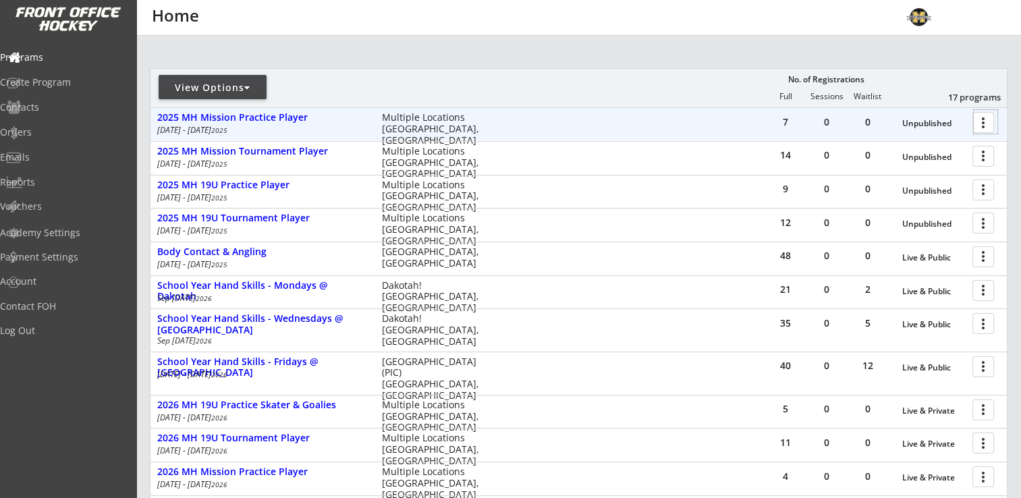
click at [984, 120] on div at bounding box center [986, 122] width 24 height 24
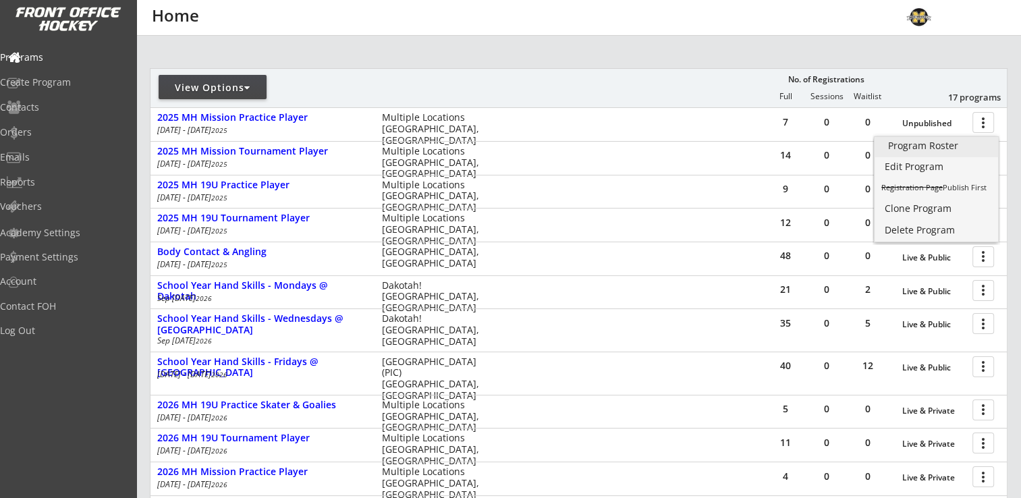
click at [931, 142] on div "Program Roster" at bounding box center [936, 145] width 97 height 9
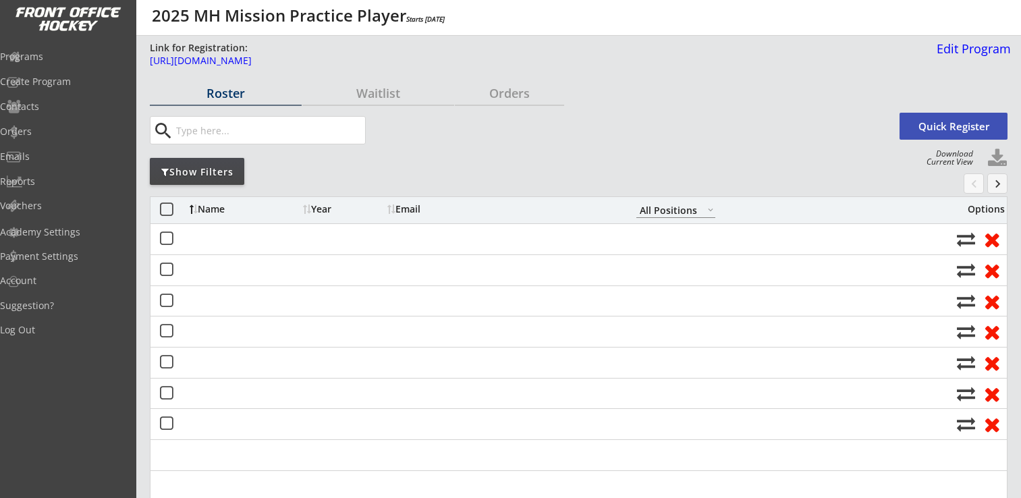
select select ""All Positions""
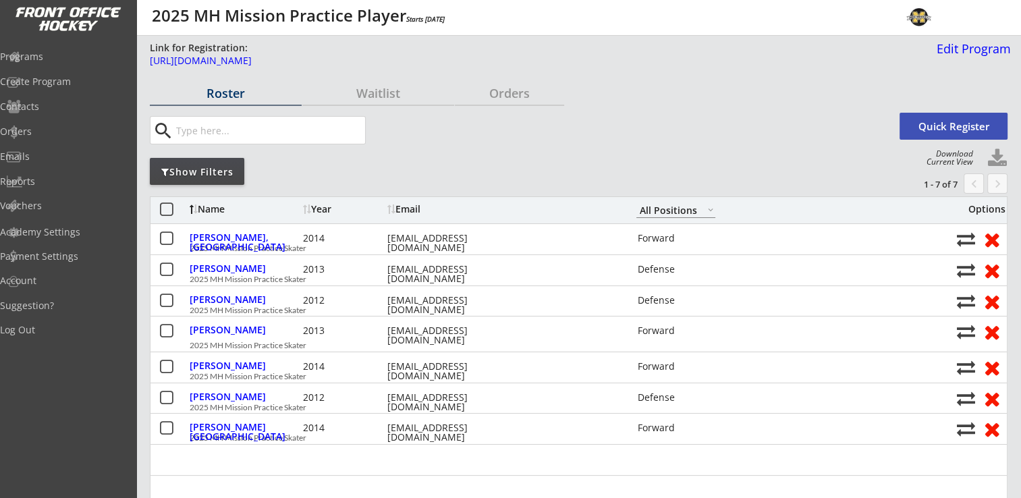
click at [997, 154] on button at bounding box center [997, 158] width 20 height 20
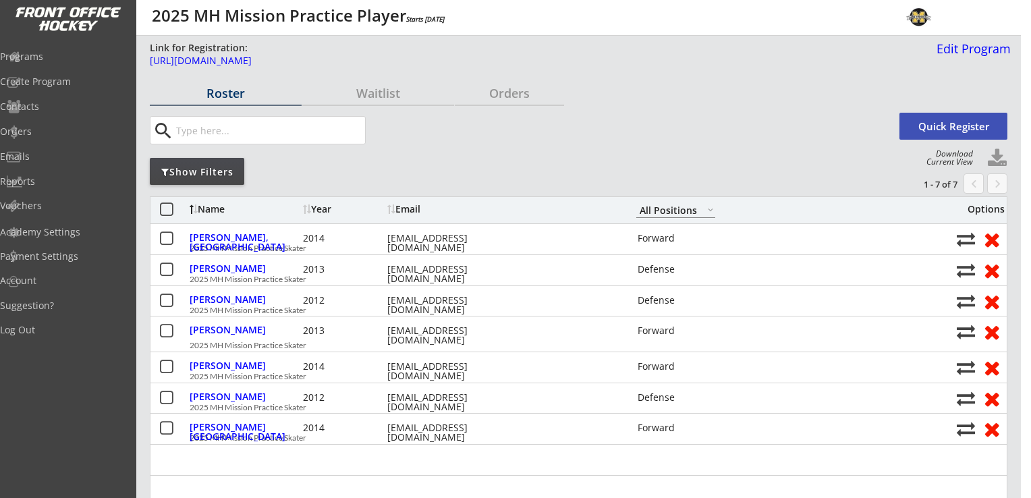
select select ""Player Info""
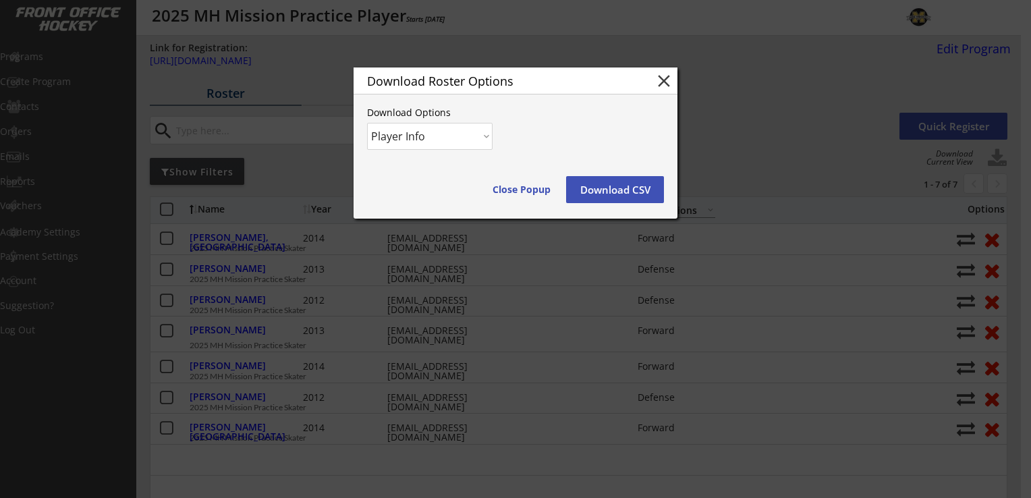
click at [622, 190] on button "Download CSV" at bounding box center [615, 189] width 98 height 27
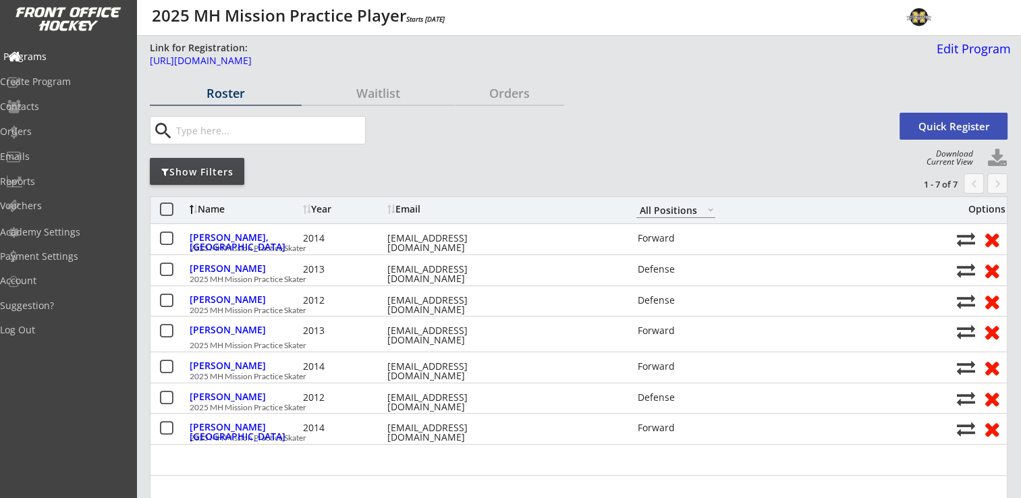
click at [65, 53] on div "Programs" at bounding box center [63, 56] width 121 height 9
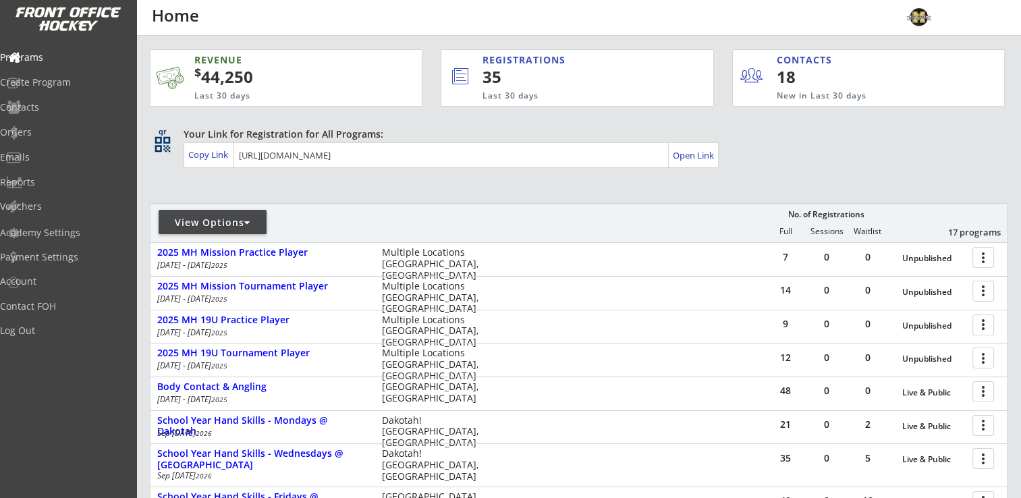
click at [248, 234] on div "View Options" at bounding box center [213, 222] width 108 height 24
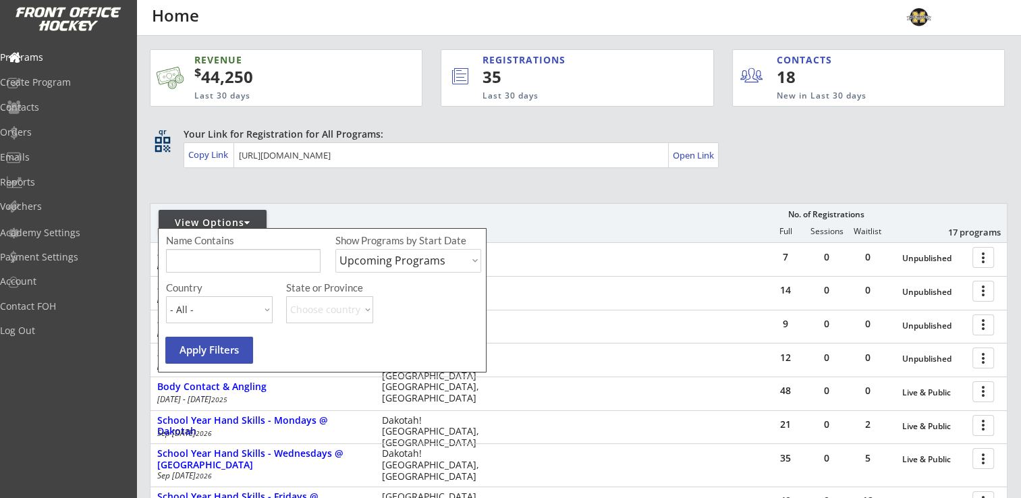
click at [391, 273] on div "Show Programs by Start Date Upcoming Programs Past Programs Specific Date Range" at bounding box center [408, 257] width 146 height 47
click at [402, 265] on select "Upcoming Programs Past Programs Specific Date Range" at bounding box center [408, 261] width 146 height 24
select select ""Past Programs""
click at [335, 249] on select "Upcoming Programs Past Programs Specific Date Range" at bounding box center [408, 261] width 146 height 24
click at [219, 350] on button "Apply Filters" at bounding box center [209, 350] width 88 height 27
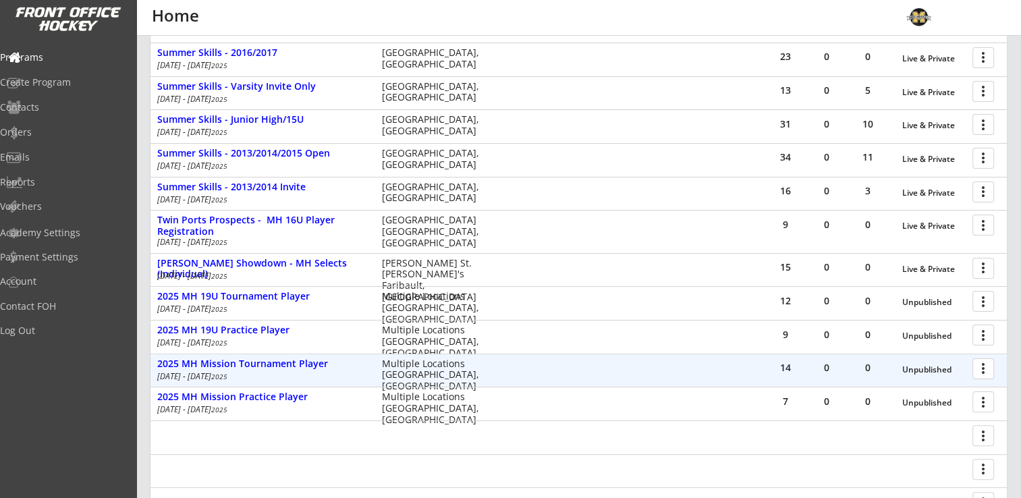
scroll to position [258, 0]
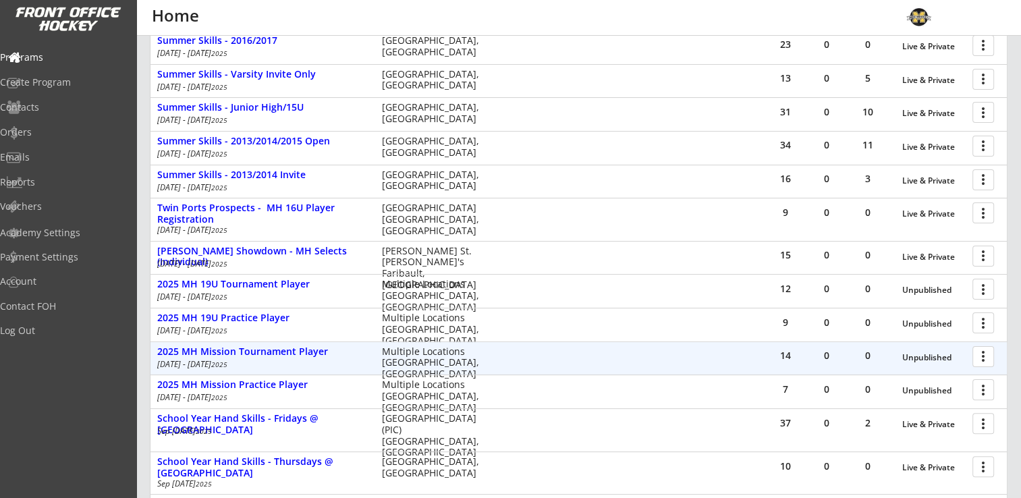
click at [980, 354] on div at bounding box center [986, 356] width 24 height 24
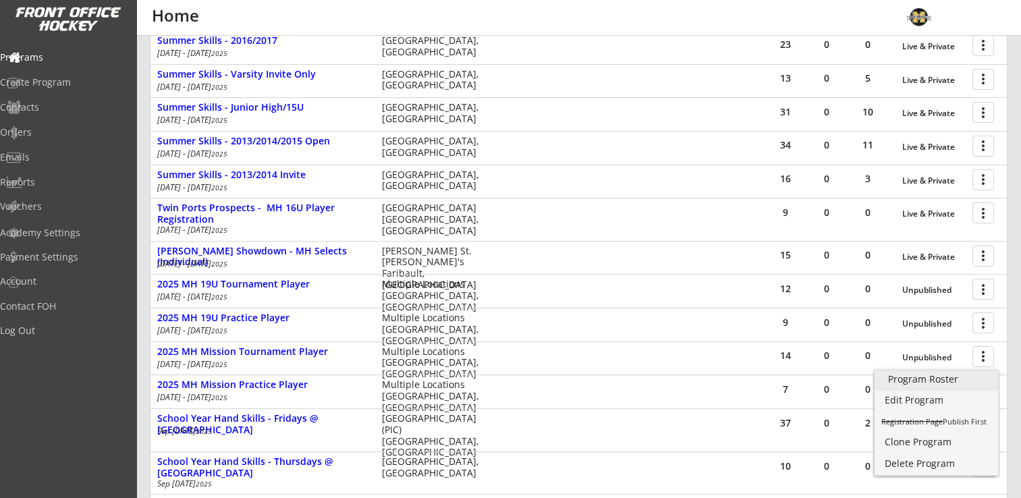
drag, startPoint x: 939, startPoint y: 381, endPoint x: 945, endPoint y: 382, distance: 6.8
click at [939, 381] on div "Program Roster" at bounding box center [936, 379] width 97 height 9
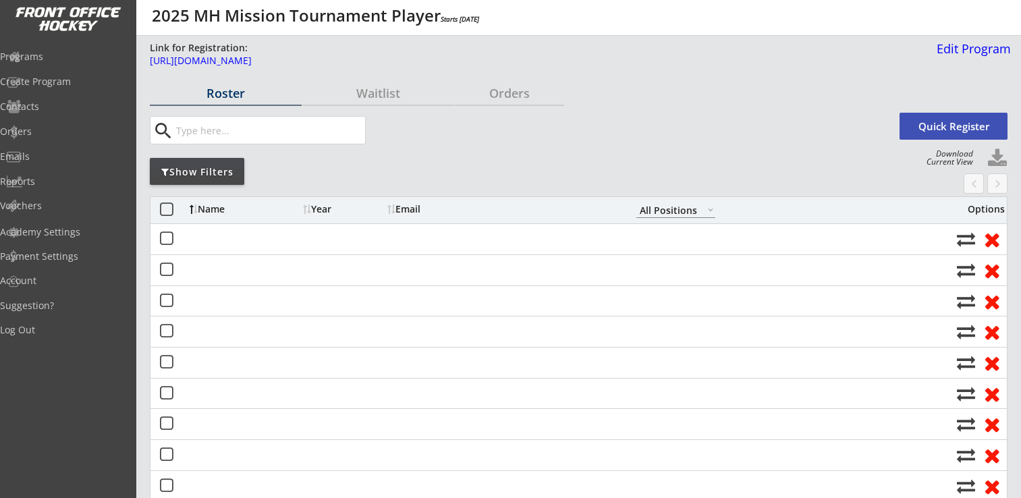
select select ""All Positions""
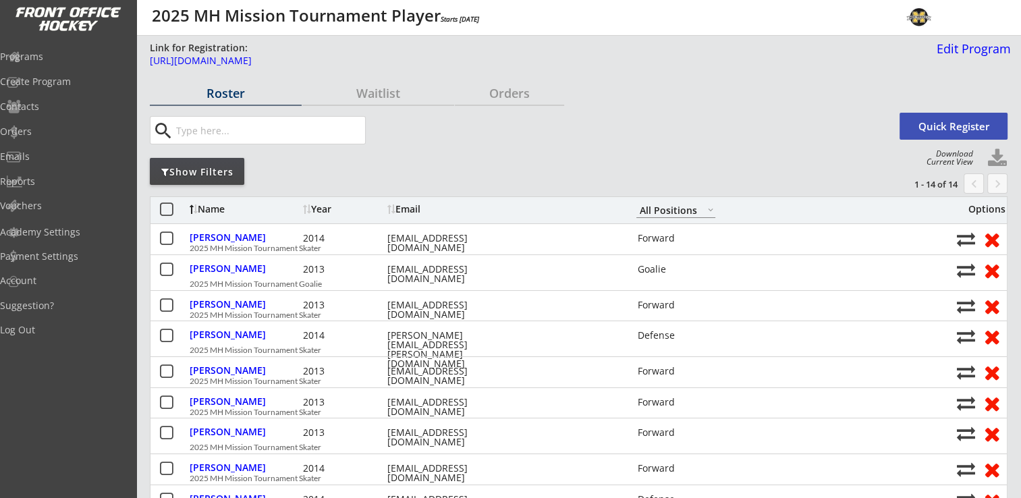
click at [999, 155] on button at bounding box center [997, 158] width 20 height 20
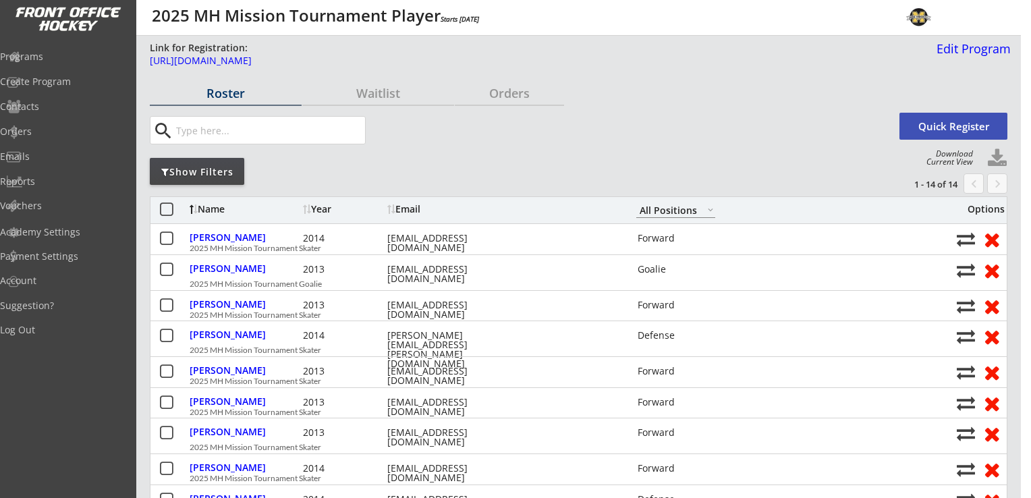
select select ""Player Info""
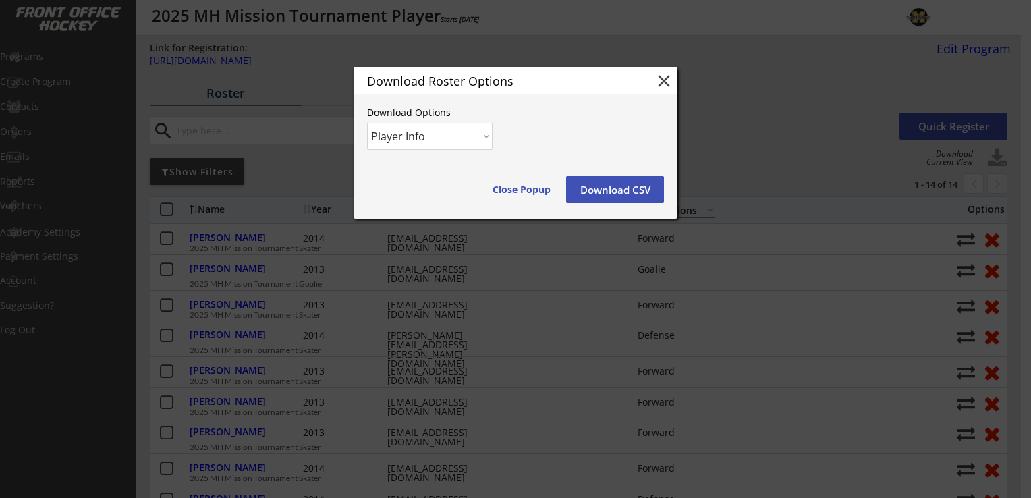
click at [611, 186] on button "Download CSV" at bounding box center [615, 189] width 98 height 27
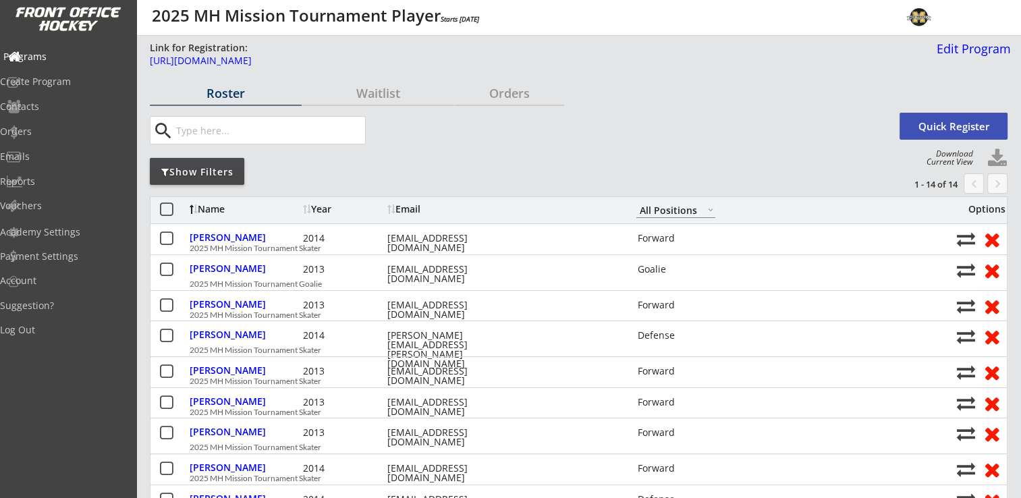
click at [54, 48] on div "Programs" at bounding box center [64, 58] width 128 height 24
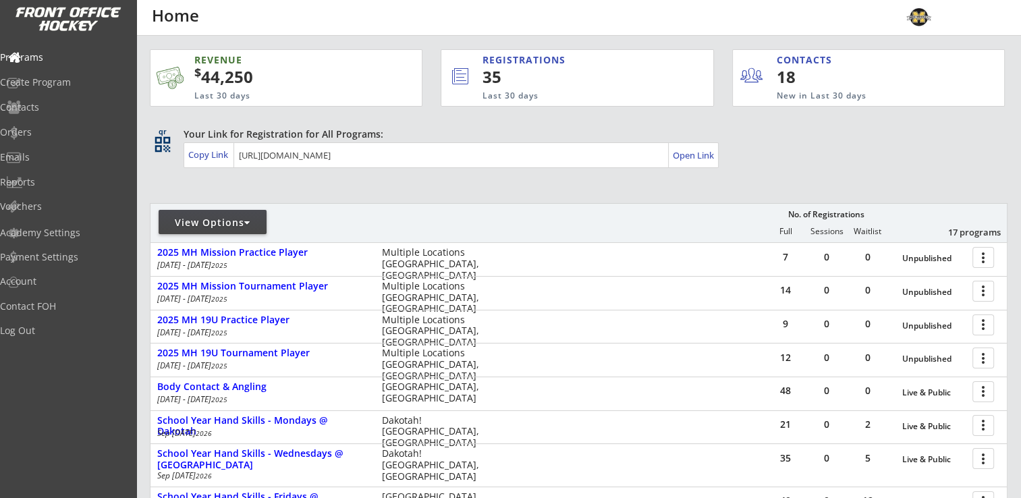
click at [260, 223] on div "View Options" at bounding box center [213, 222] width 108 height 13
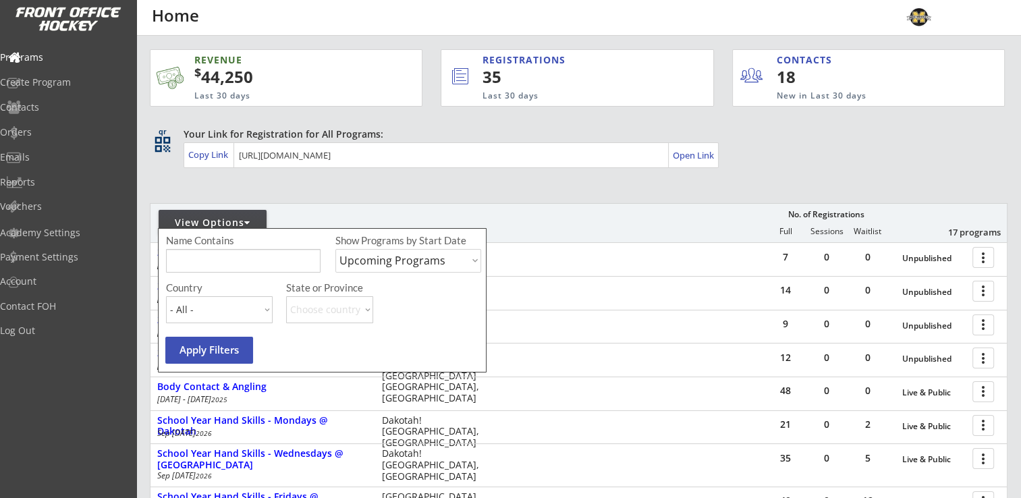
click at [427, 263] on select "Upcoming Programs Past Programs Specific Date Range" at bounding box center [408, 261] width 146 height 24
select select ""Past Programs""
click at [335, 249] on select "Upcoming Programs Past Programs Specific Date Range" at bounding box center [408, 261] width 146 height 24
click at [224, 355] on button "Apply Filters" at bounding box center [209, 350] width 88 height 27
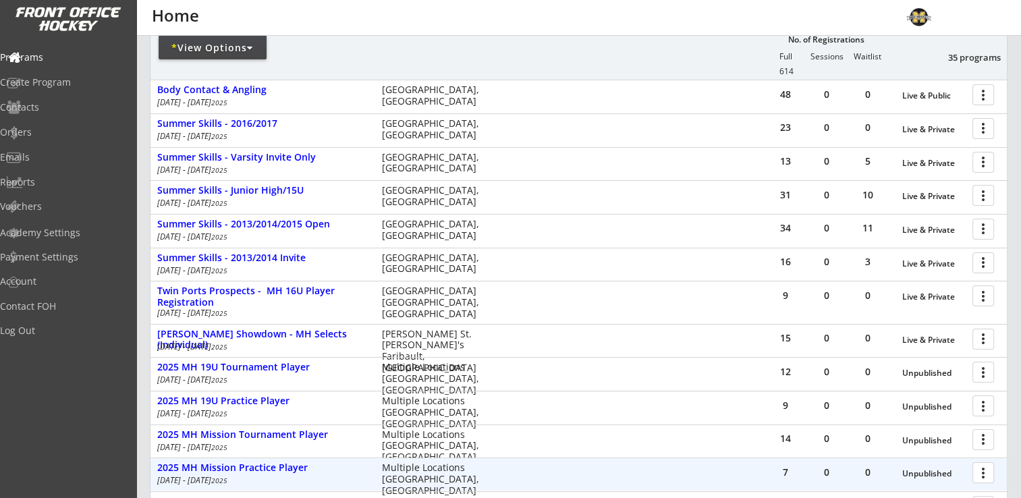
scroll to position [270, 0]
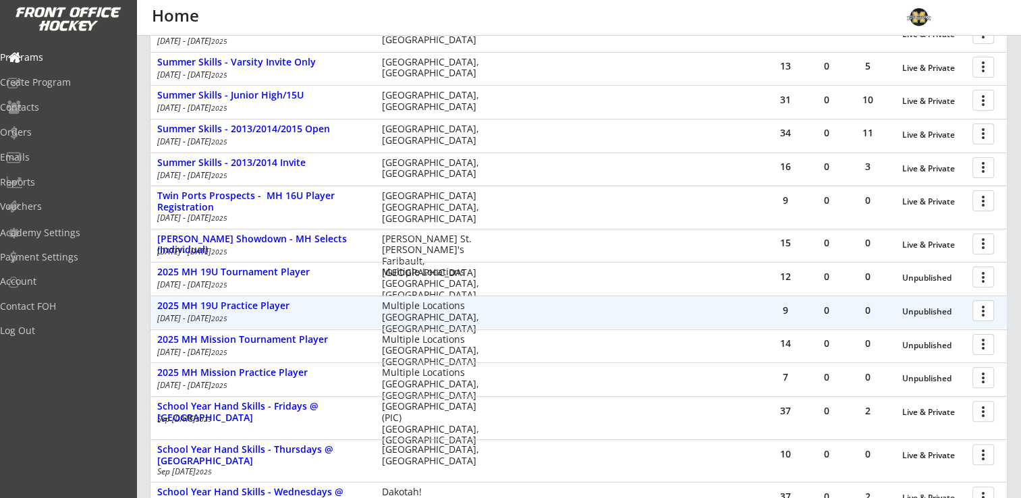
click at [985, 312] on div at bounding box center [986, 310] width 24 height 24
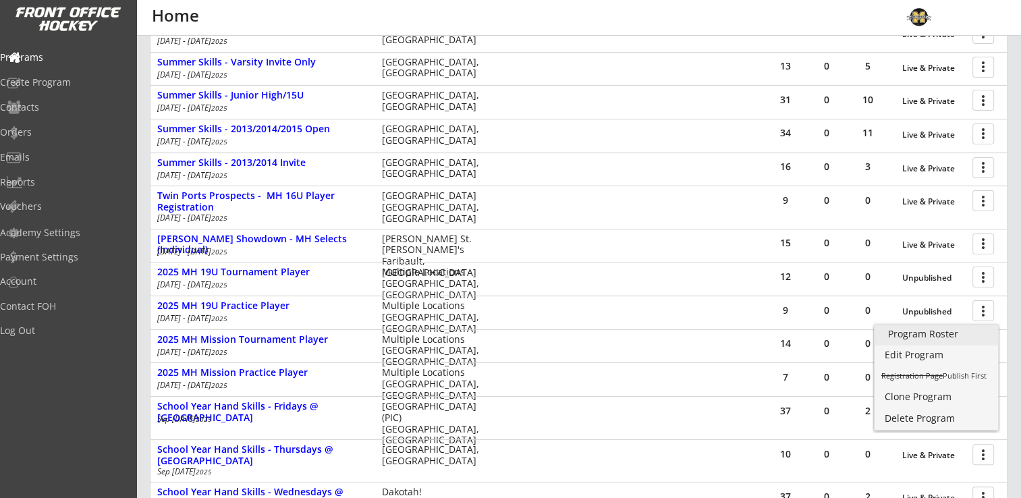
click at [943, 332] on div "Program Roster" at bounding box center [936, 333] width 97 height 9
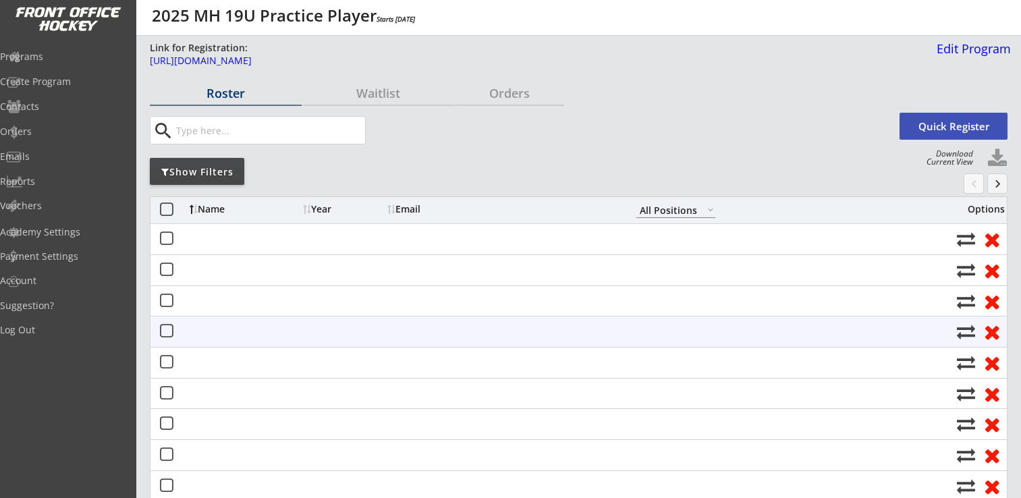
select select ""All Positions""
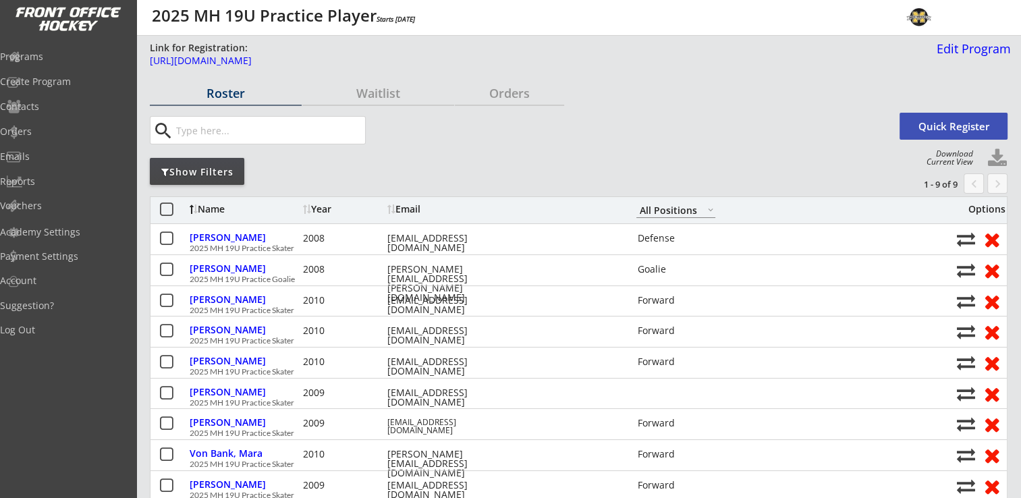
click at [999, 155] on button at bounding box center [997, 158] width 20 height 20
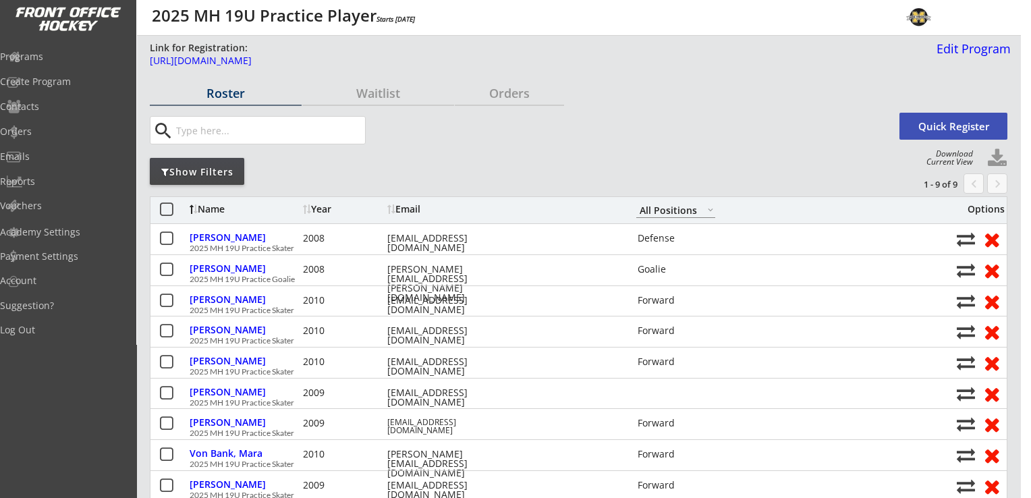
select select ""Player Info""
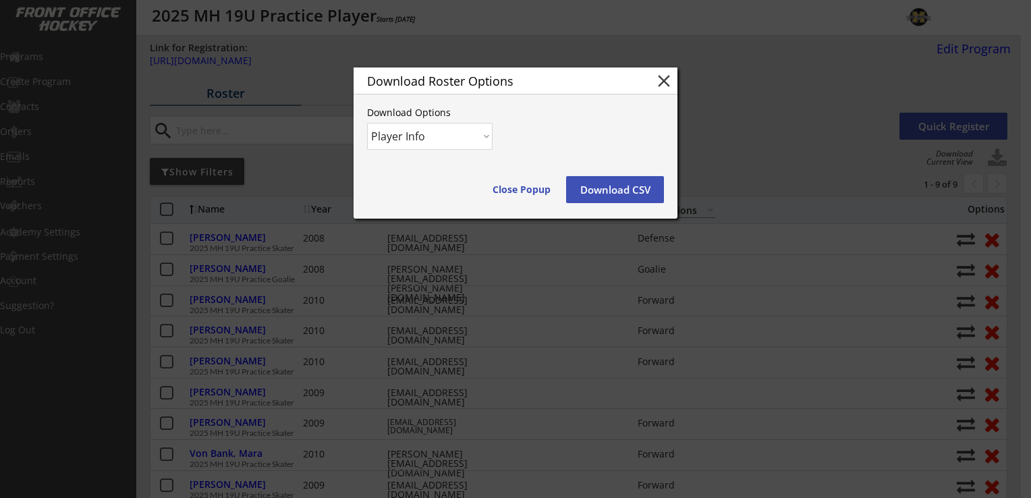
click at [609, 187] on button "Download CSV" at bounding box center [615, 189] width 98 height 27
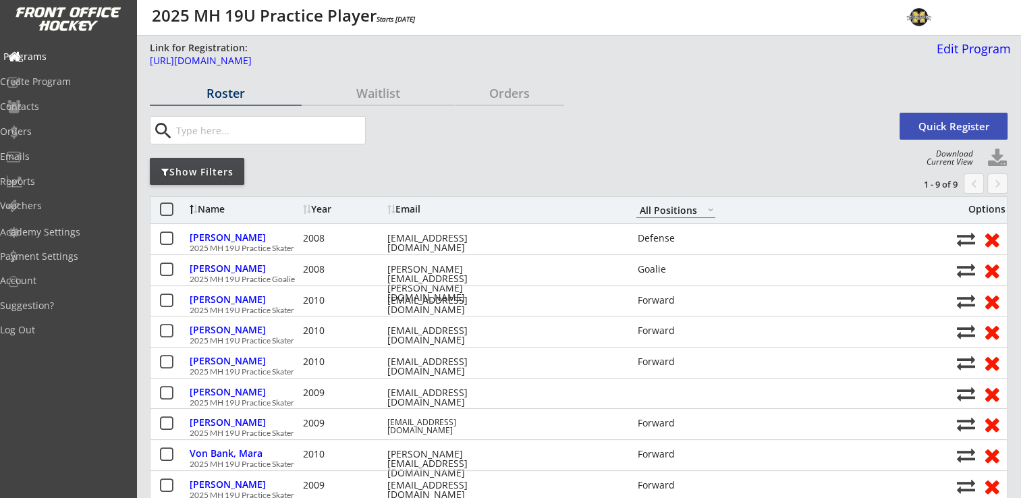
click at [59, 61] on div "Programs" at bounding box center [63, 56] width 121 height 9
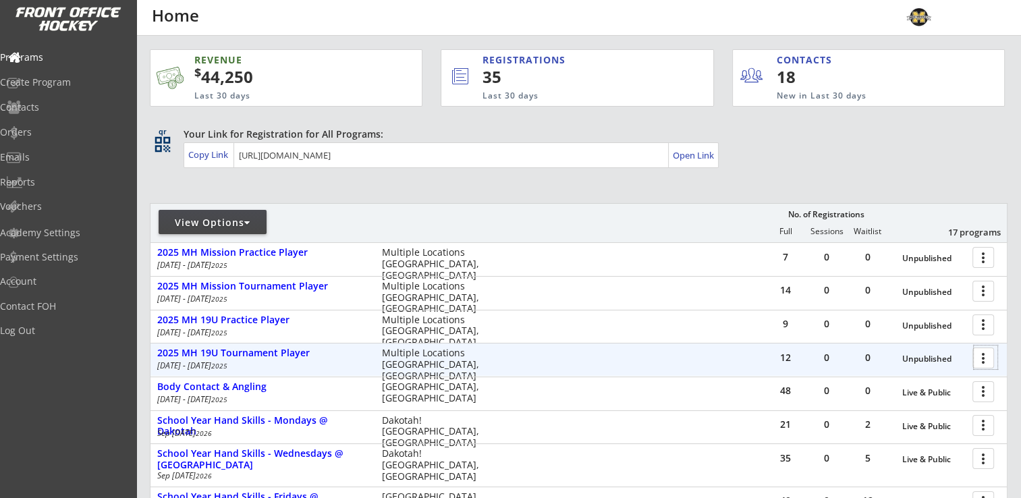
click at [979, 355] on div at bounding box center [986, 358] width 24 height 24
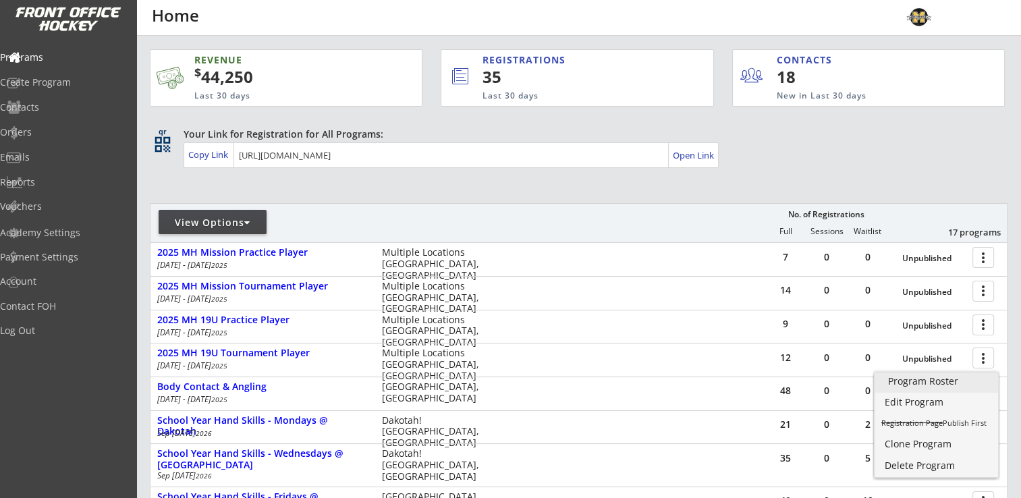
click at [954, 382] on div "Program Roster" at bounding box center [936, 381] width 97 height 9
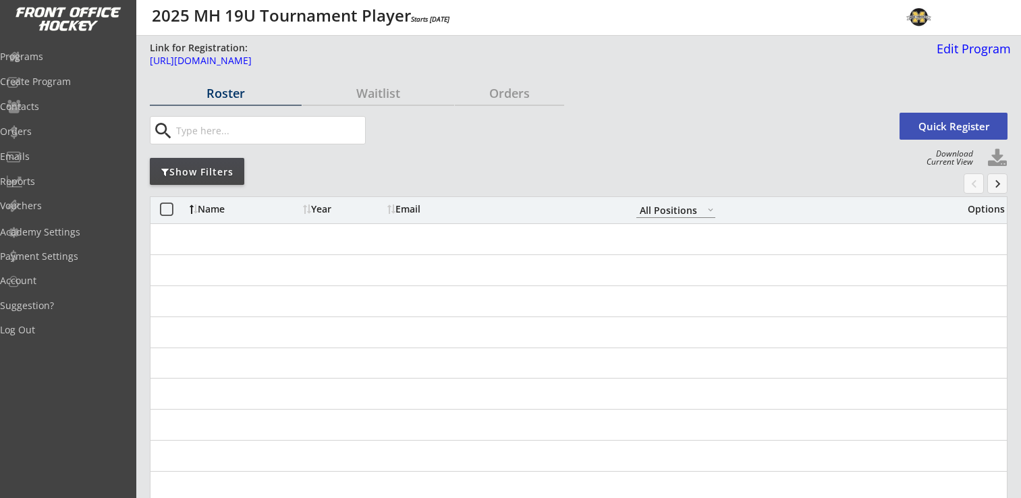
select select ""All Positions""
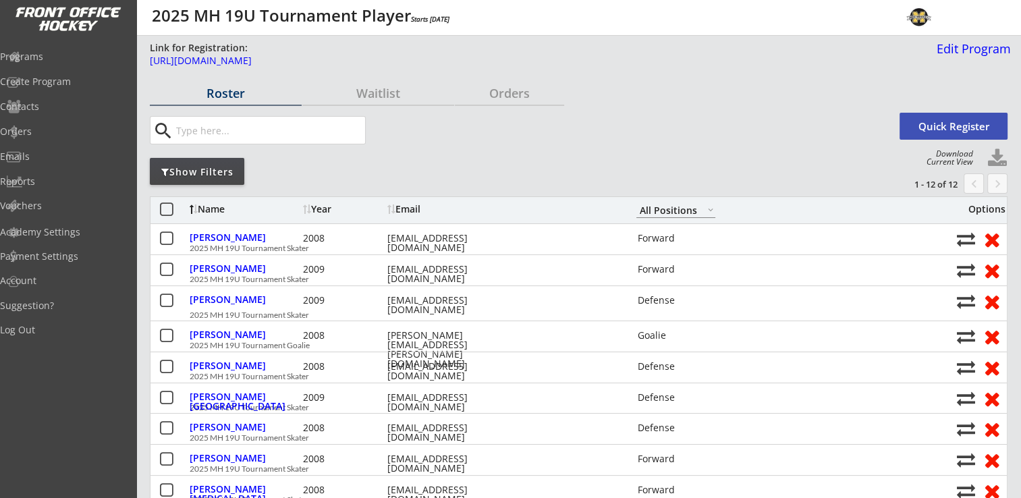
click at [997, 163] on button at bounding box center [997, 158] width 20 height 20
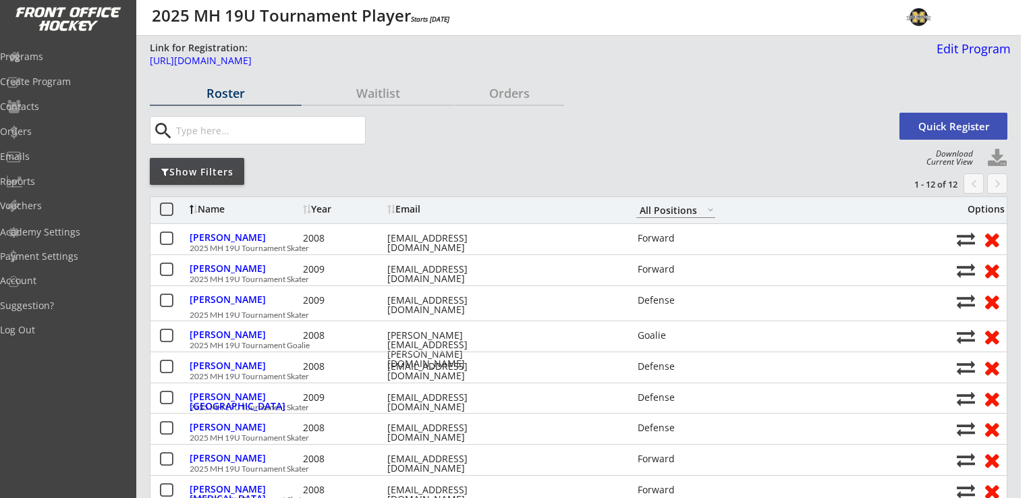
select select ""Player Info""
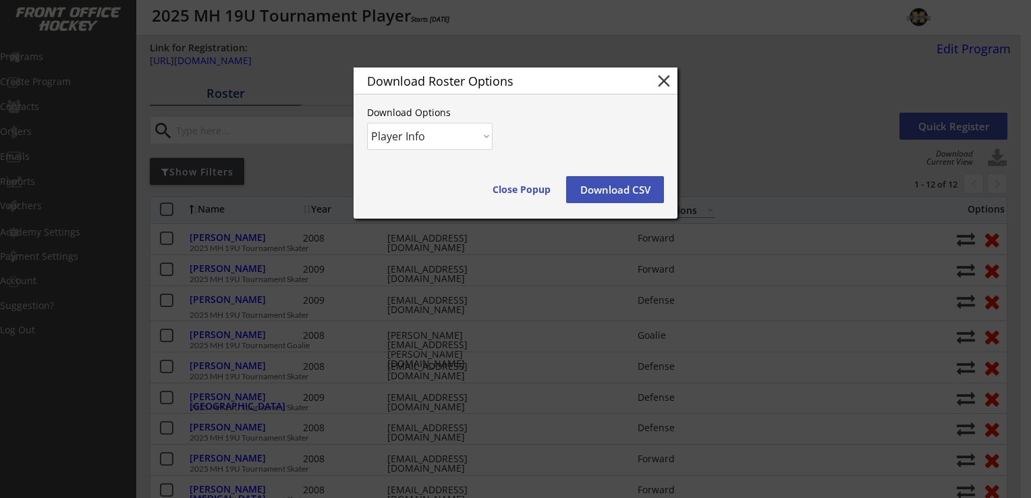
click at [653, 183] on button "Download CSV" at bounding box center [615, 189] width 98 height 27
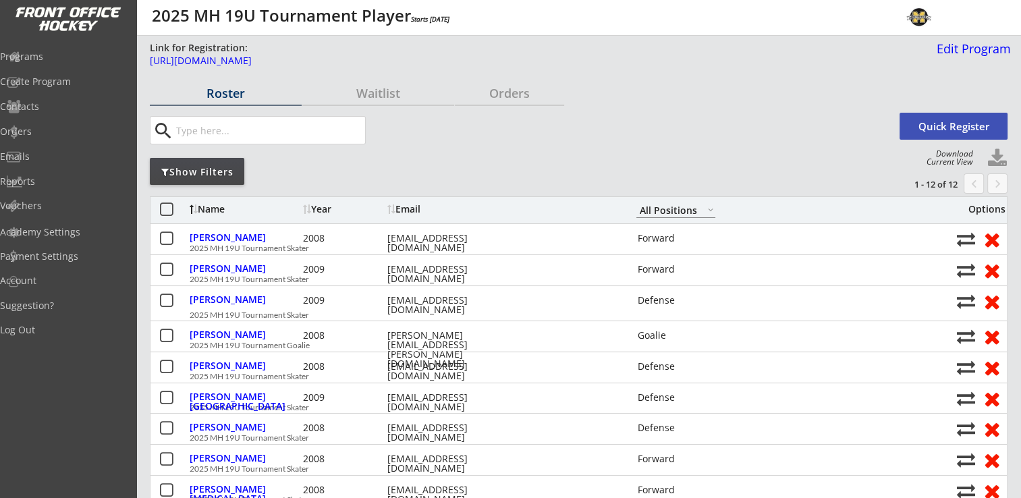
click at [607, 126] on div "search" at bounding box center [523, 130] width 746 height 28
click at [59, 128] on div "Orders" at bounding box center [63, 131] width 121 height 9
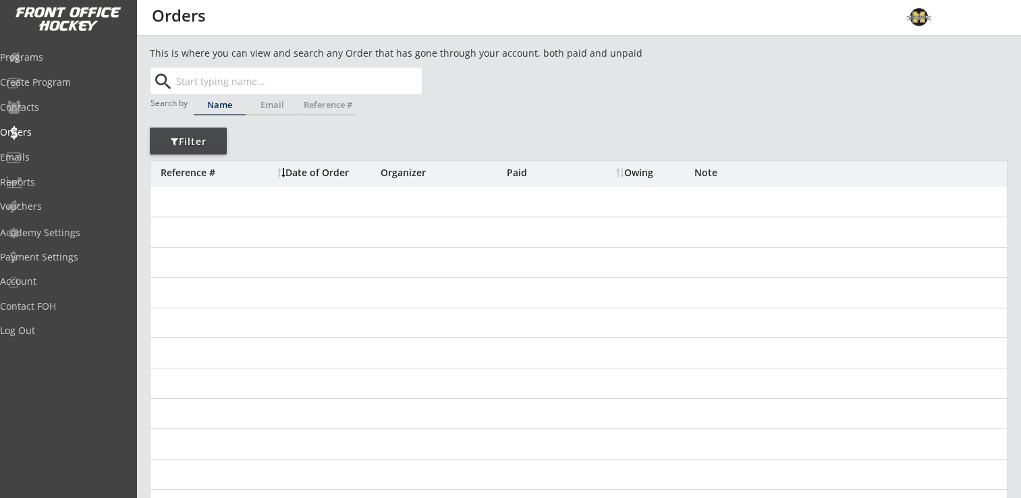
click at [227, 85] on input "text" at bounding box center [297, 80] width 248 height 27
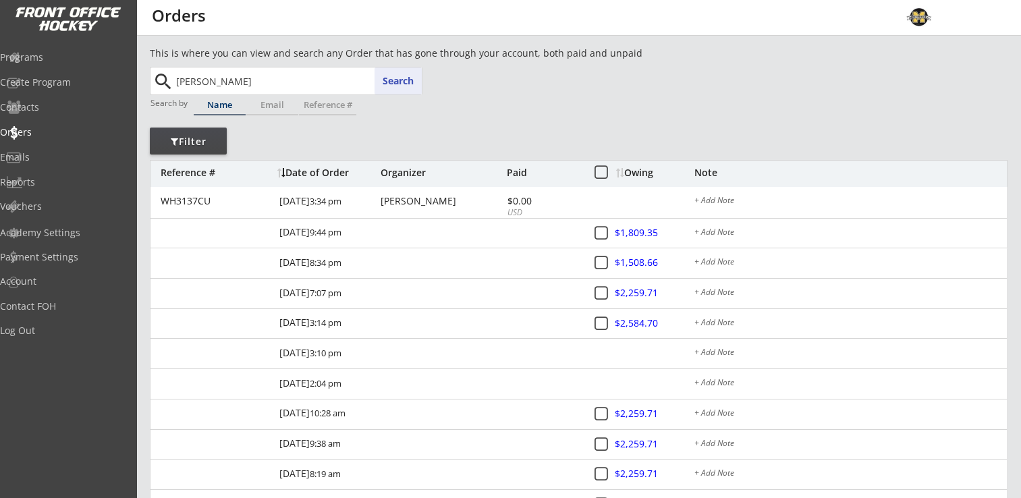
type input "[PERSON_NAME]"
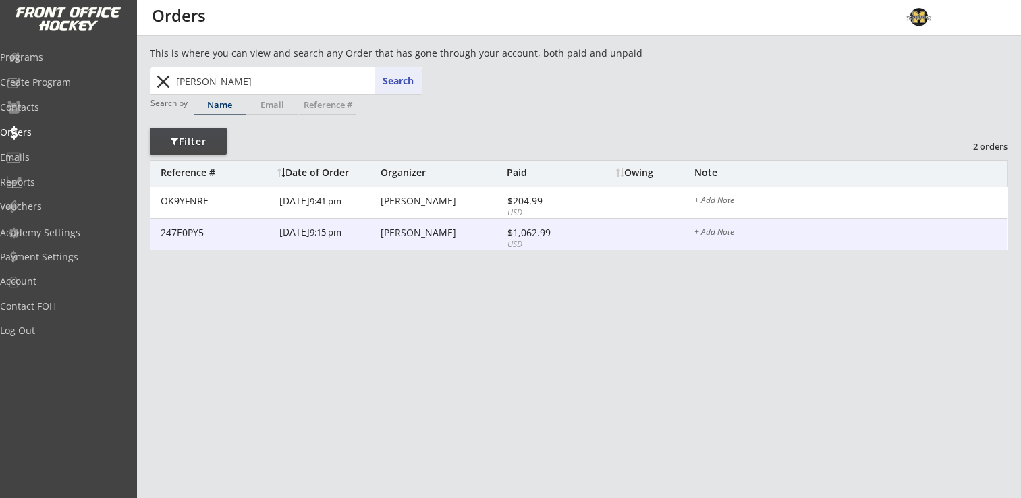
click at [412, 234] on div "[PERSON_NAME]" at bounding box center [442, 232] width 123 height 9
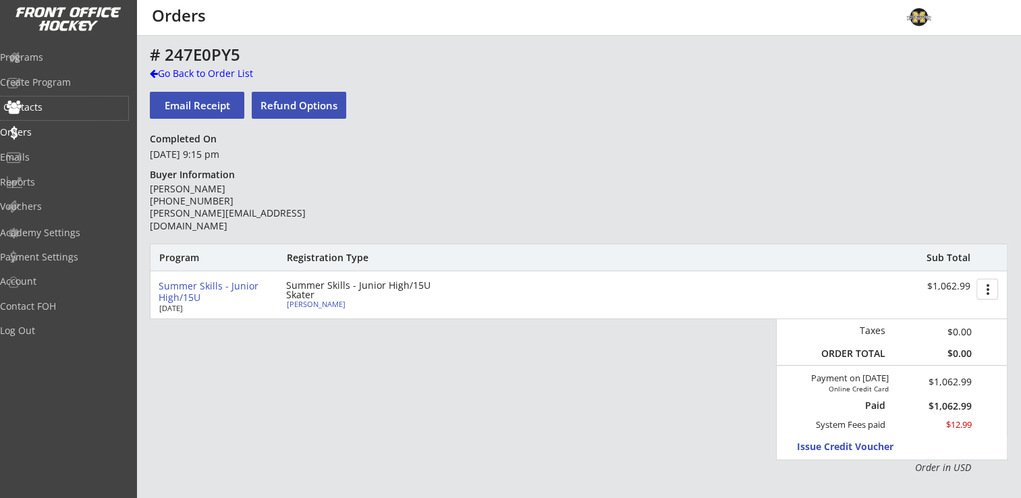
click at [59, 107] on div "Contacts" at bounding box center [63, 107] width 121 height 9
select select ""Players""
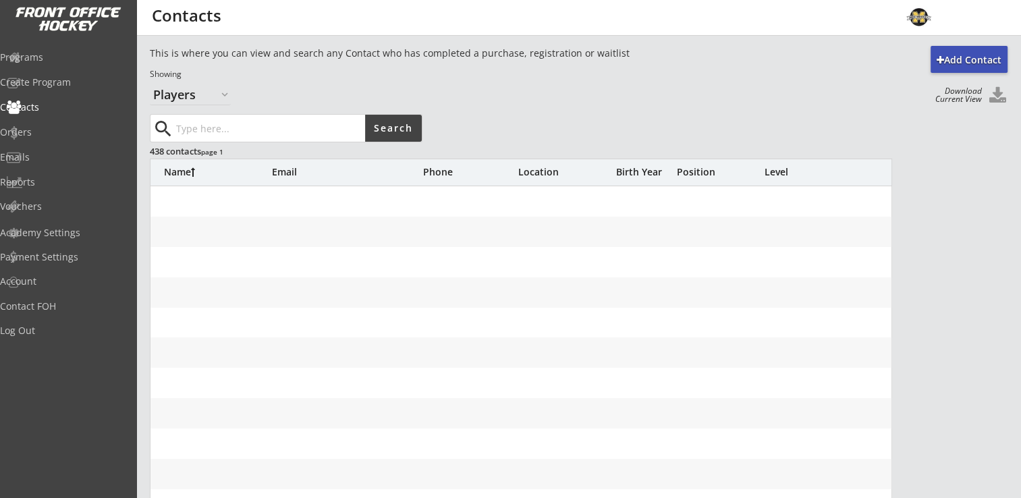
click at [230, 120] on input "input" at bounding box center [269, 128] width 192 height 27
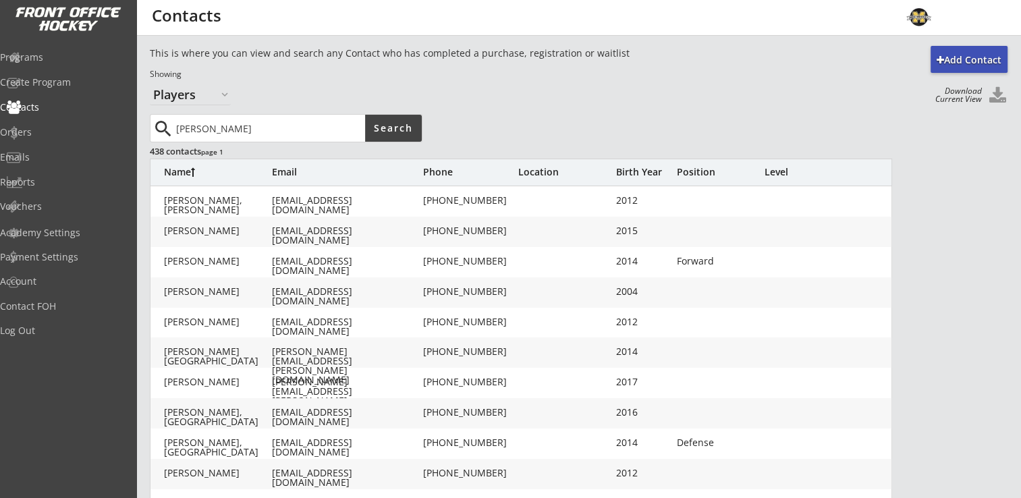
type input "[PERSON_NAME]"
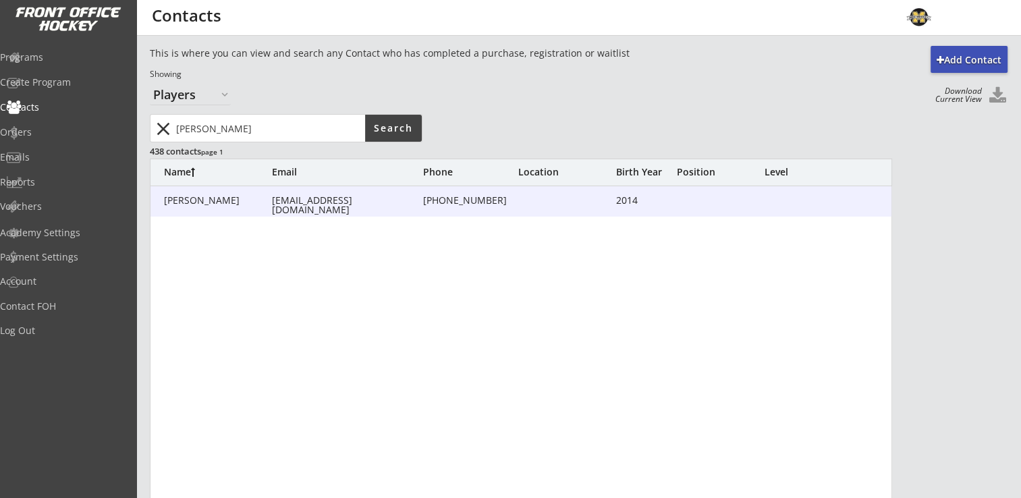
click at [192, 198] on div "[PERSON_NAME]" at bounding box center [218, 200] width 108 height 9
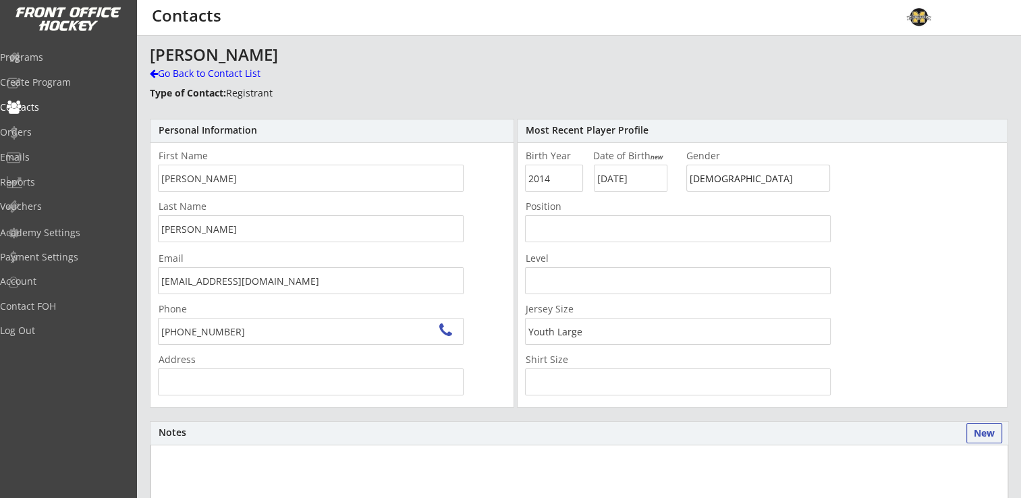
type input "[STREET_ADDRESS]"
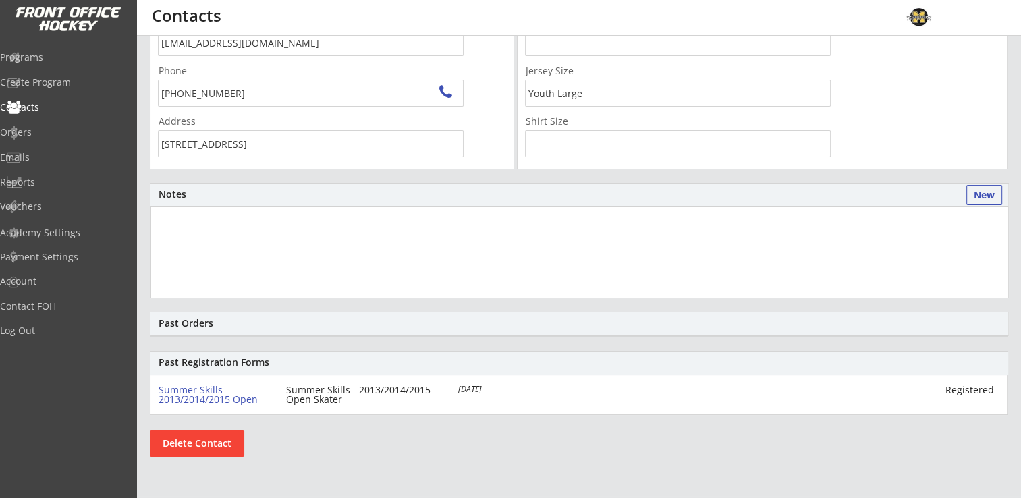
scroll to position [1, 0]
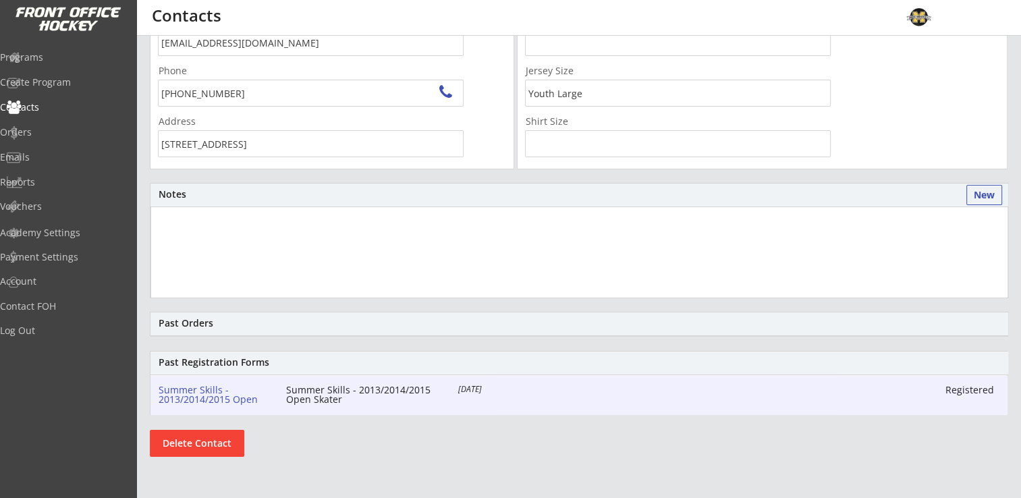
click at [187, 400] on div "Summer Skills - 2013/2014/2015 Open" at bounding box center [214, 394] width 111 height 19
select select ""Youth Large""
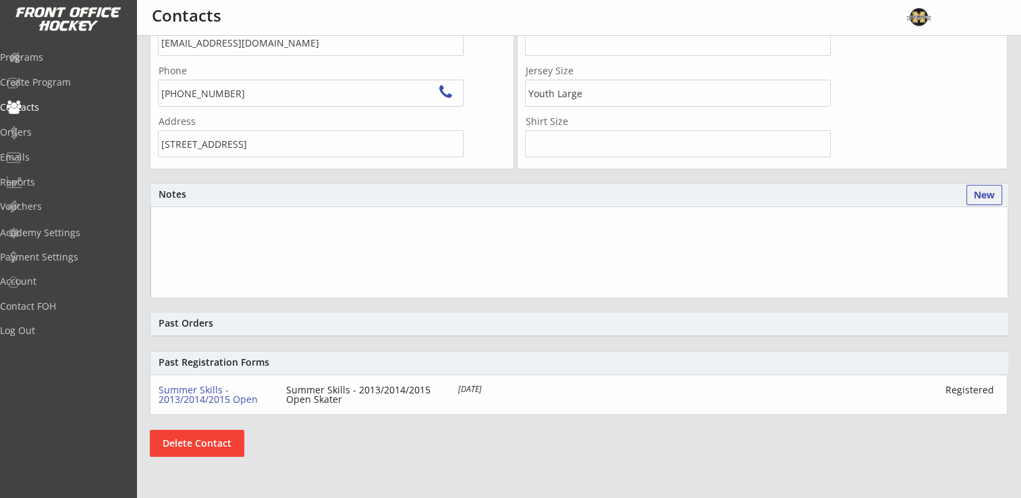
type input "[DEMOGRAPHIC_DATA]"
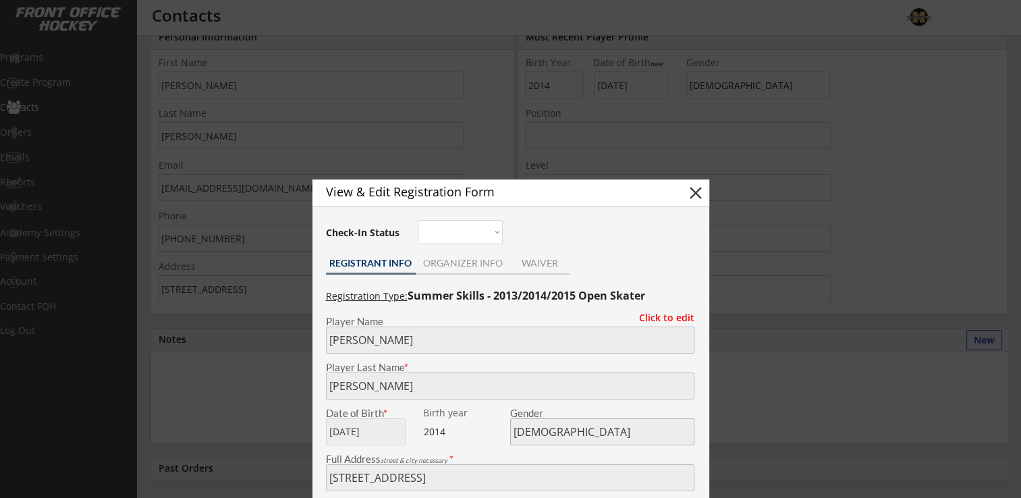
scroll to position [20, 0]
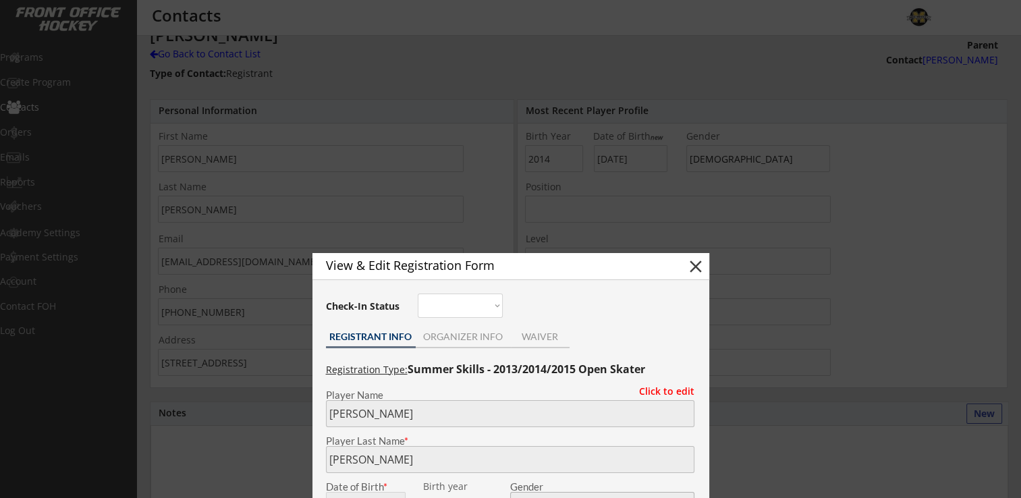
click at [469, 332] on div "ORGANIZER INFO" at bounding box center [463, 336] width 95 height 9
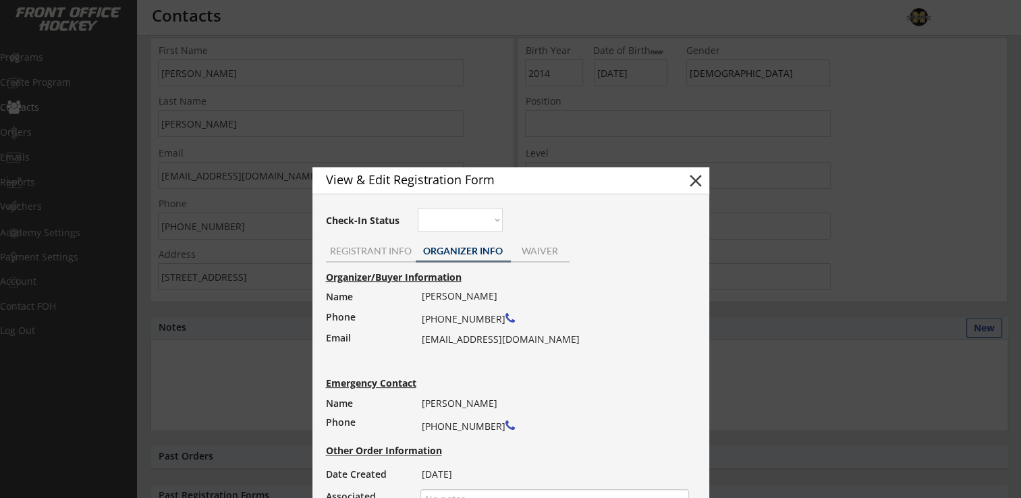
scroll to position [0, 0]
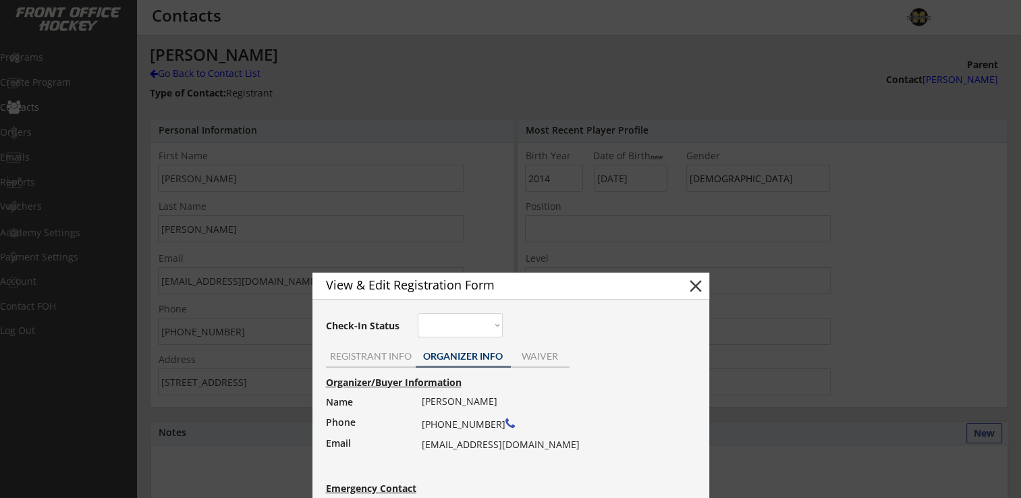
click at [699, 285] on button "close" at bounding box center [696, 286] width 20 height 20
